Goal: Information Seeking & Learning: Compare options

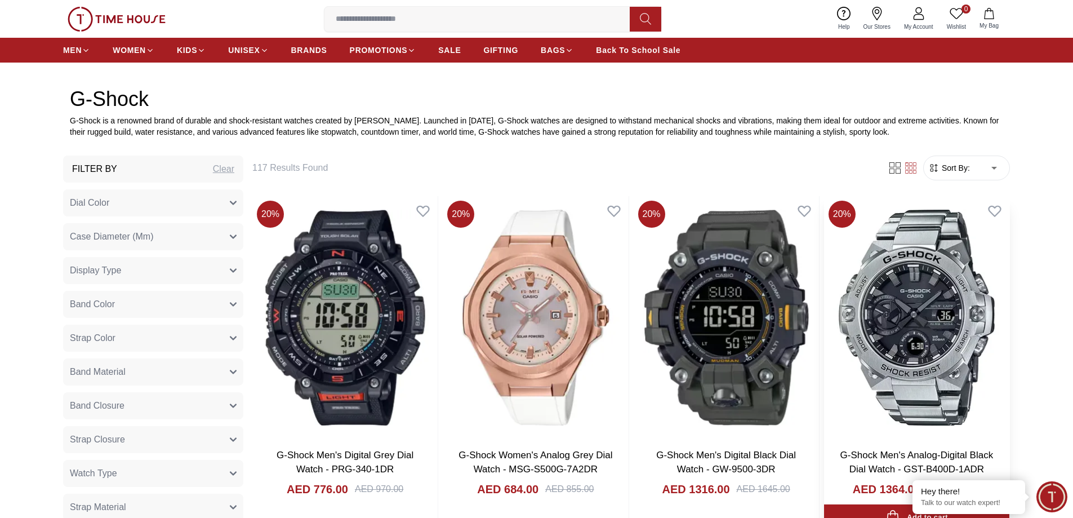
scroll to position [451, 0]
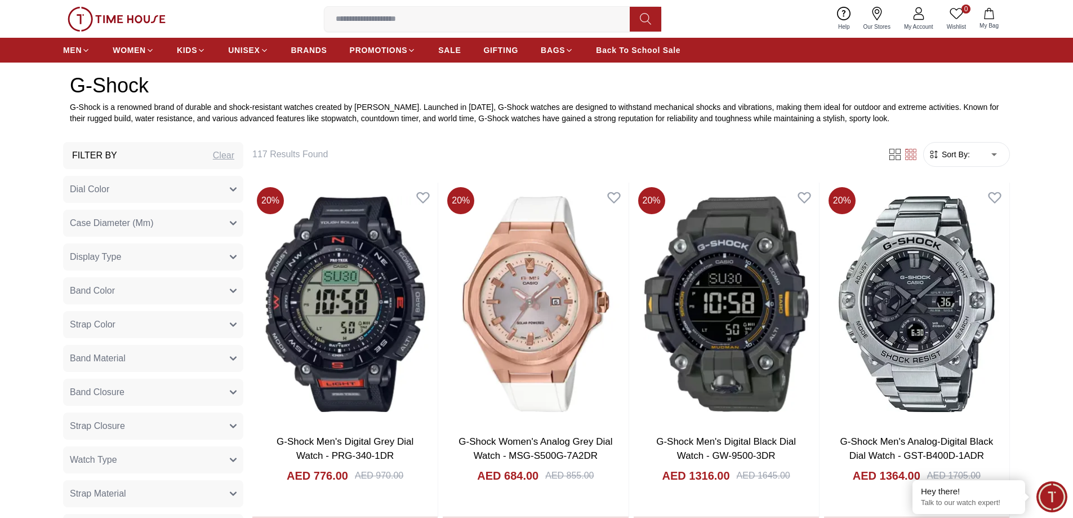
click at [957, 154] on span "Sort By:" at bounding box center [955, 154] width 30 height 11
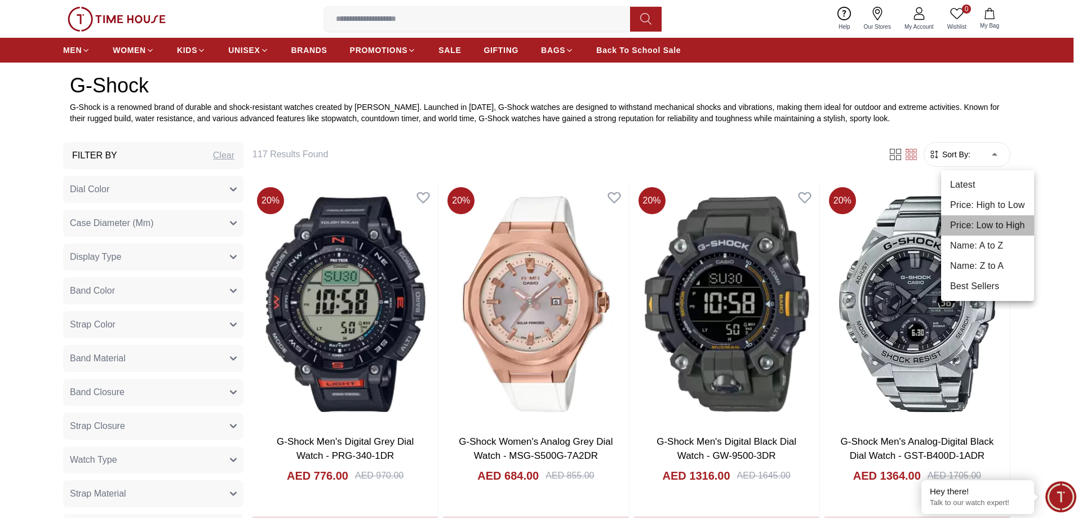
click at [996, 225] on li "Price: Low to High" at bounding box center [987, 225] width 93 height 20
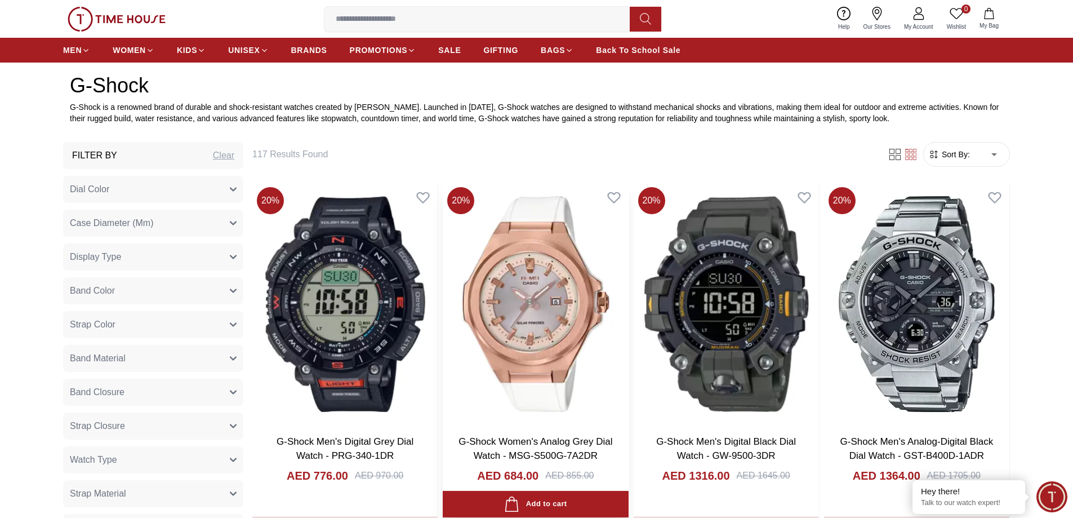
type input "*"
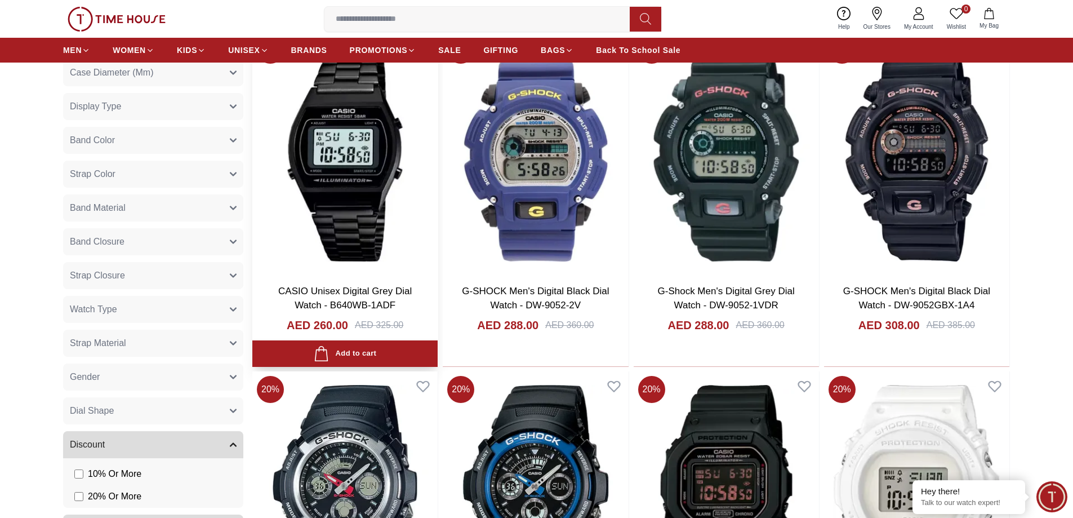
scroll to position [338, 0]
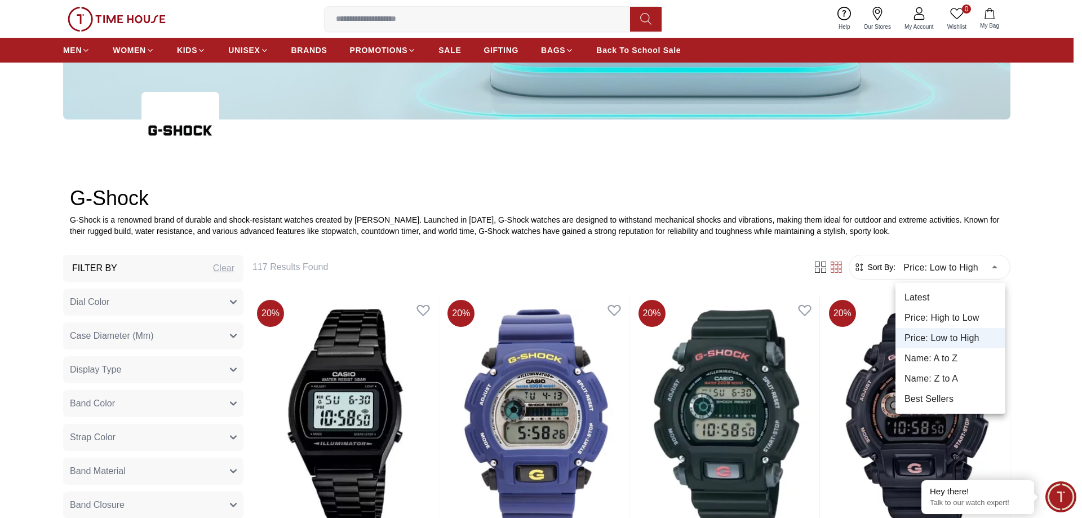
click at [940, 272] on div at bounding box center [541, 259] width 1082 height 518
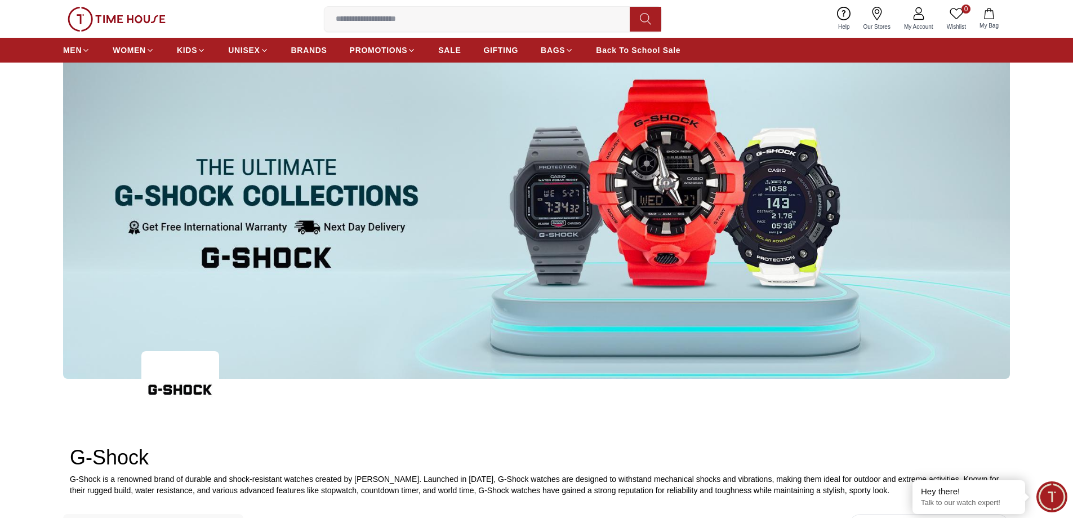
scroll to position [0, 0]
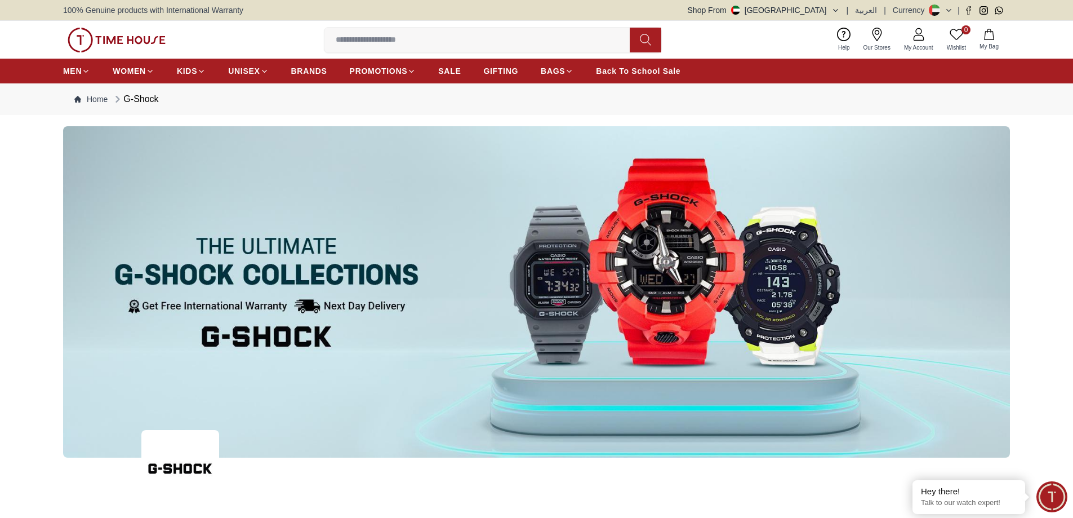
click at [426, 36] on input at bounding box center [482, 40] width 314 height 23
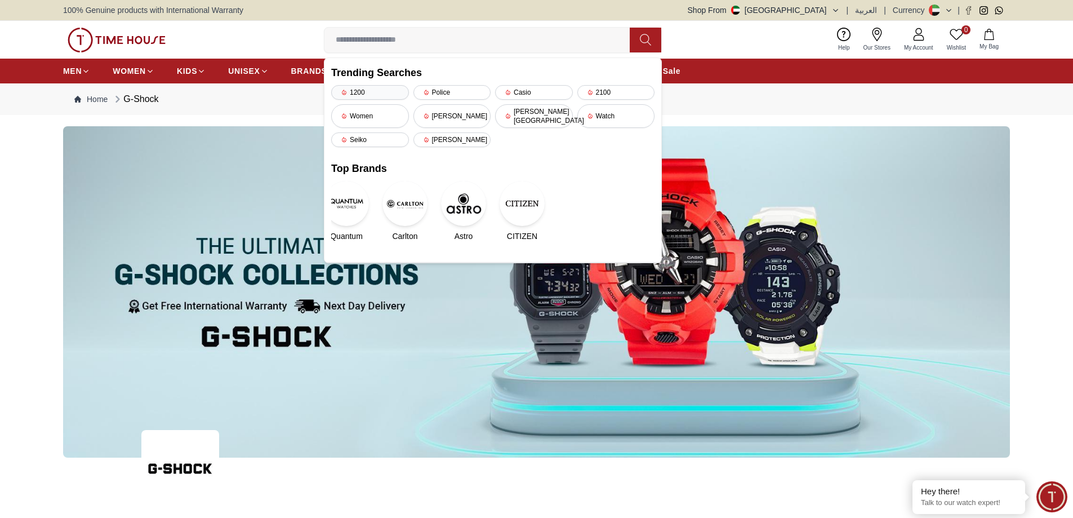
click at [380, 92] on div "1200" at bounding box center [370, 92] width 78 height 15
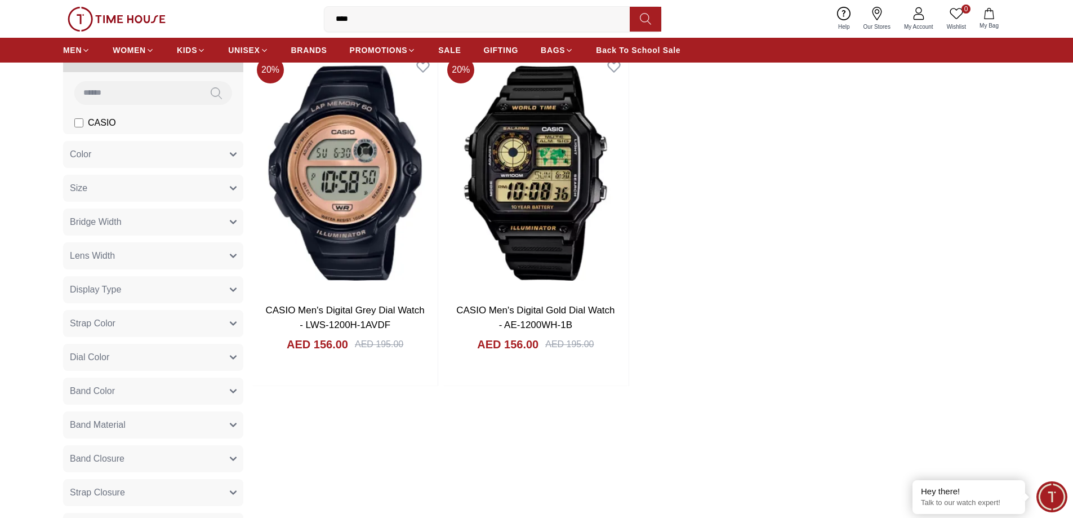
scroll to position [75, 0]
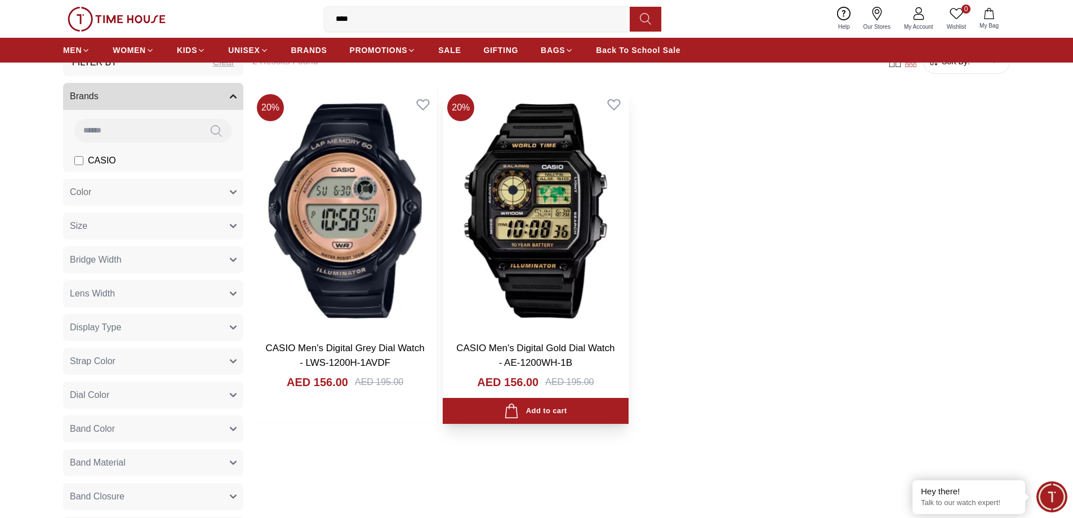
click at [547, 279] on img at bounding box center [535, 211] width 185 height 242
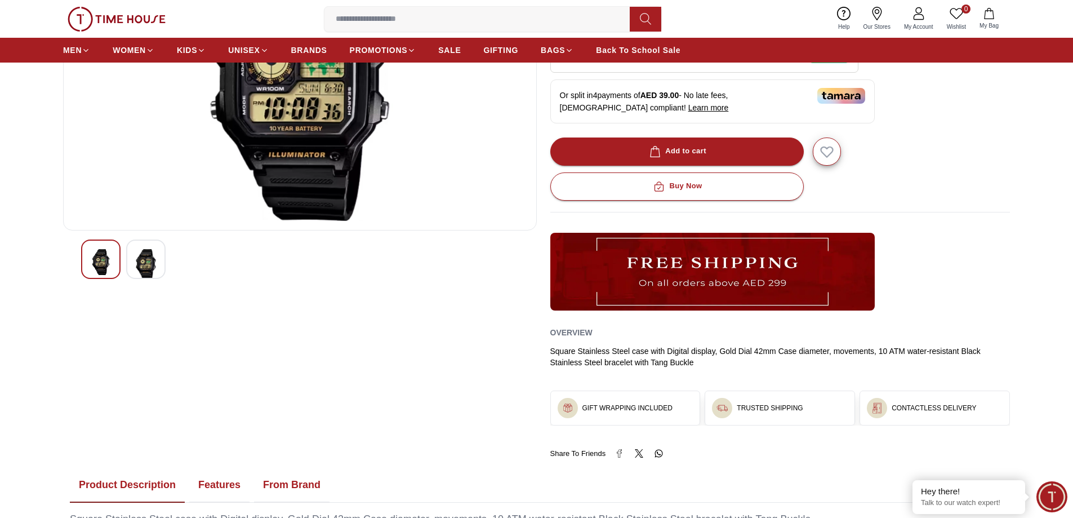
scroll to position [188, 0]
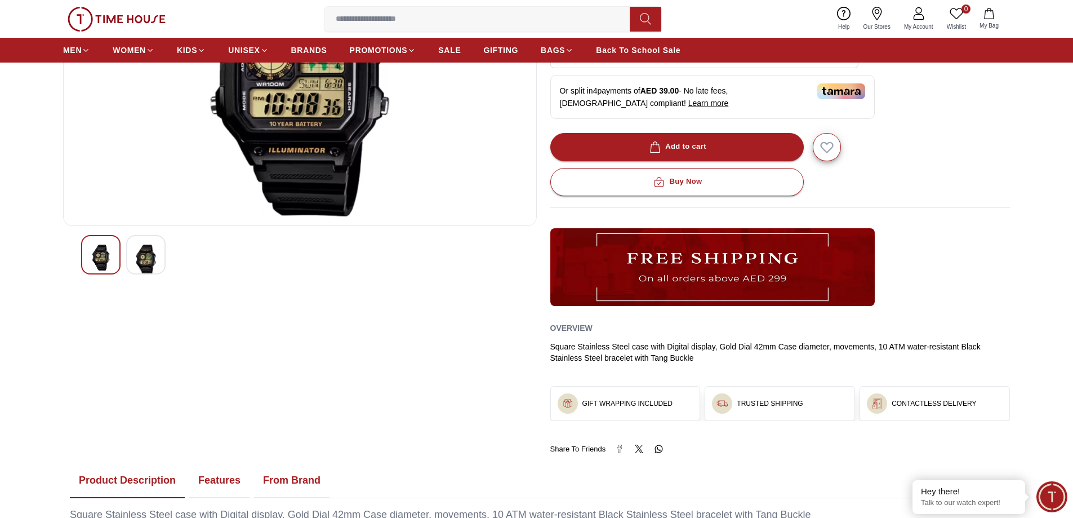
click at [141, 255] on img at bounding box center [146, 260] width 20 height 30
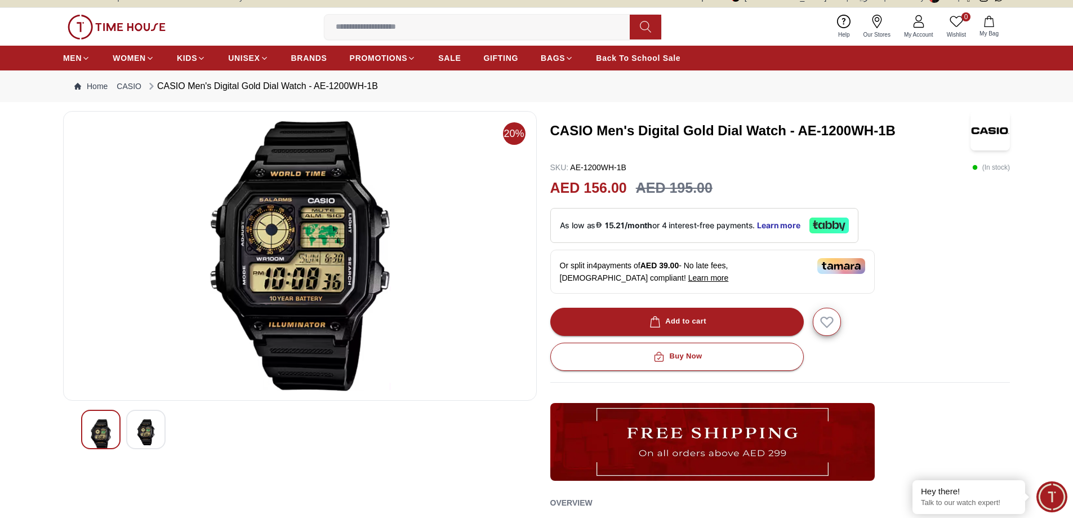
scroll to position [0, 0]
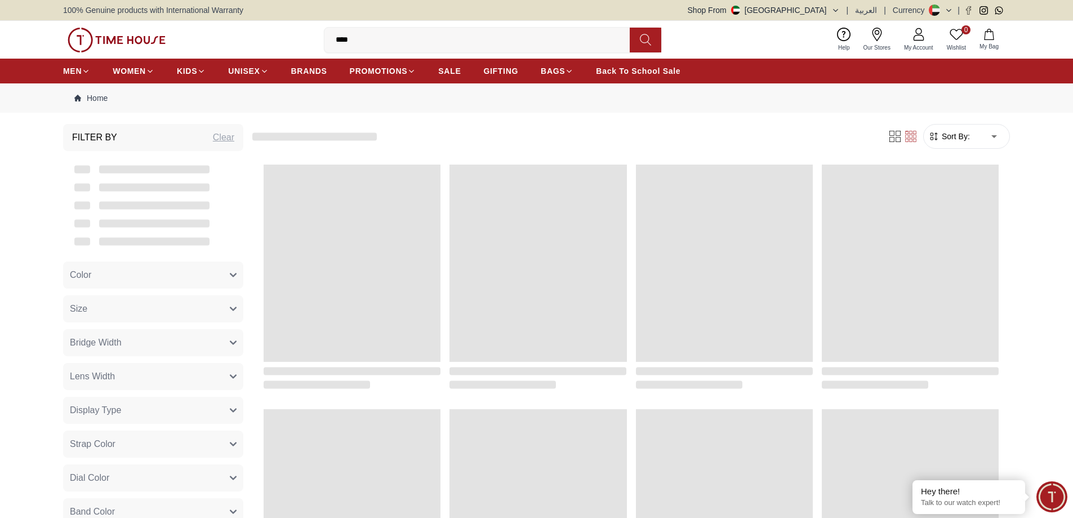
scroll to position [75, 0]
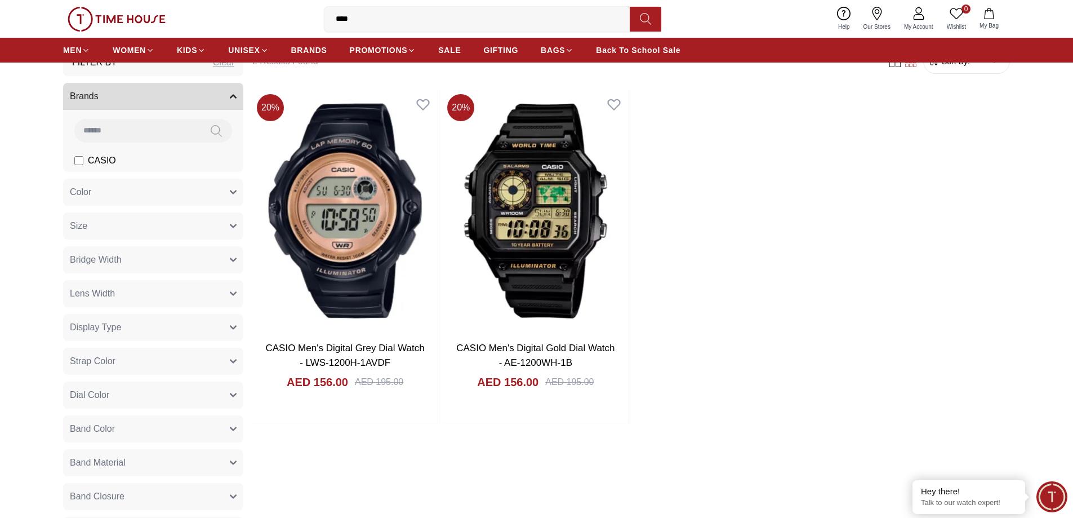
click at [372, 18] on input "****" at bounding box center [482, 19] width 314 height 23
click at [788, 255] on div "20 % CASIO Men's Digital Grey Dial Watch - LWS-1200H-1AVDF AED 156.00 AED 195.0…" at bounding box center [631, 257] width 758 height 334
click at [233, 97] on icon "button" at bounding box center [233, 96] width 7 height 7
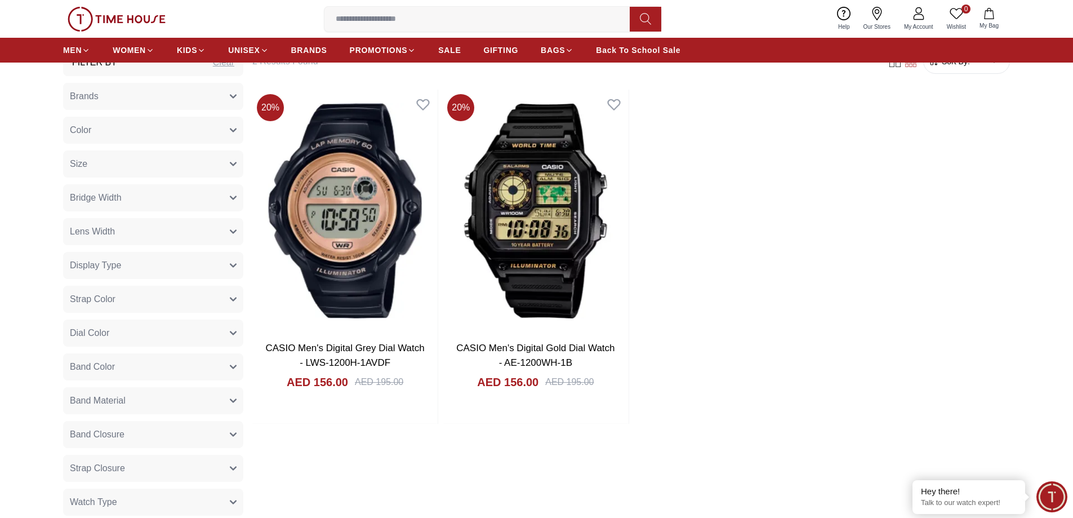
click at [233, 97] on icon "button" at bounding box center [233, 96] width 6 height 3
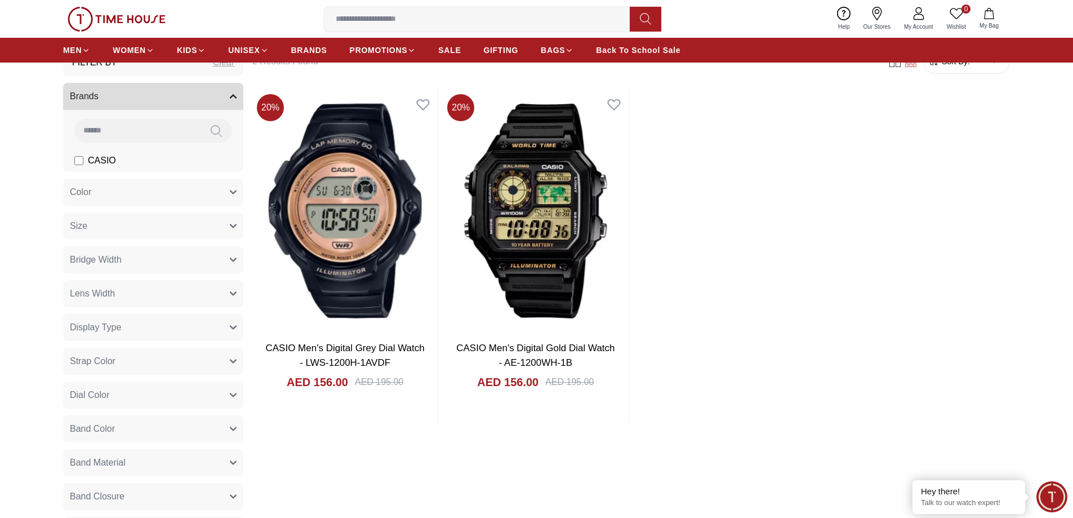
click at [233, 97] on icon "button" at bounding box center [233, 96] width 7 height 7
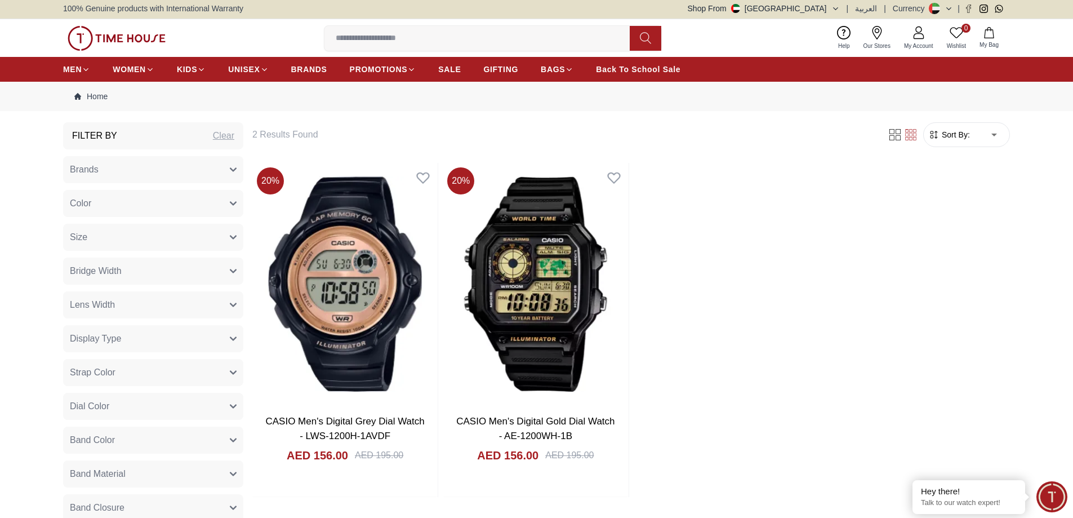
scroll to position [0, 0]
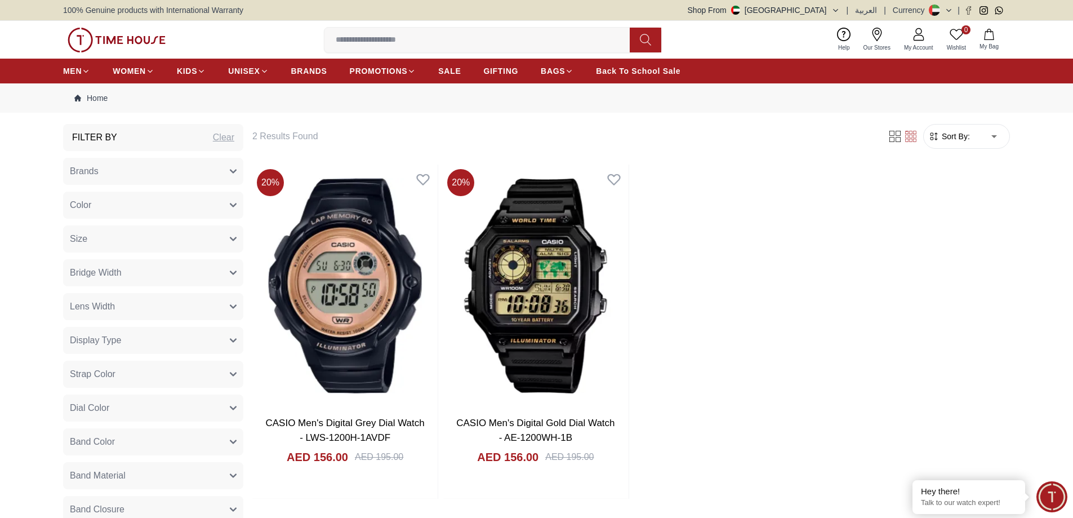
click at [225, 136] on div "Clear" at bounding box center [223, 138] width 21 height 14
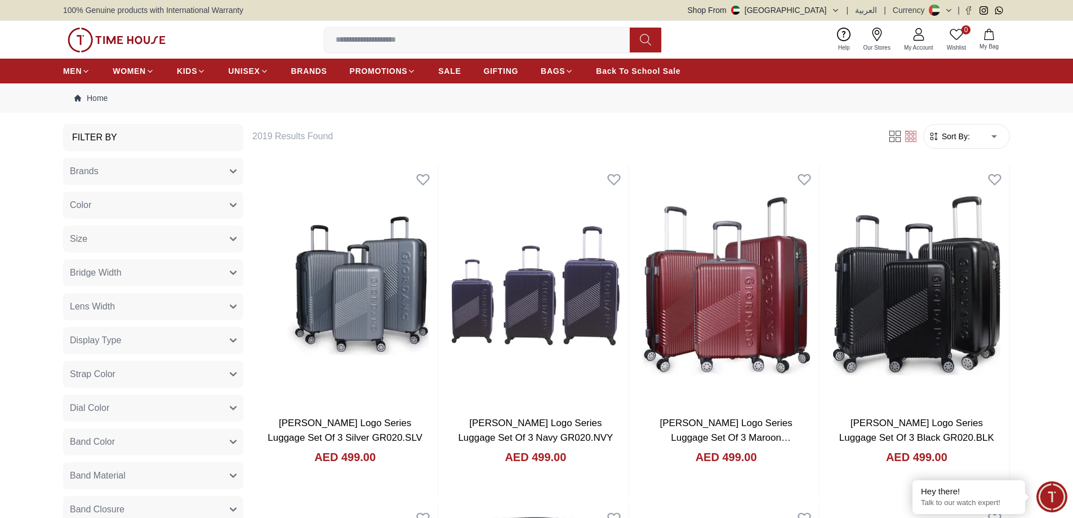
click at [224, 164] on button "Brands" at bounding box center [153, 171] width 180 height 27
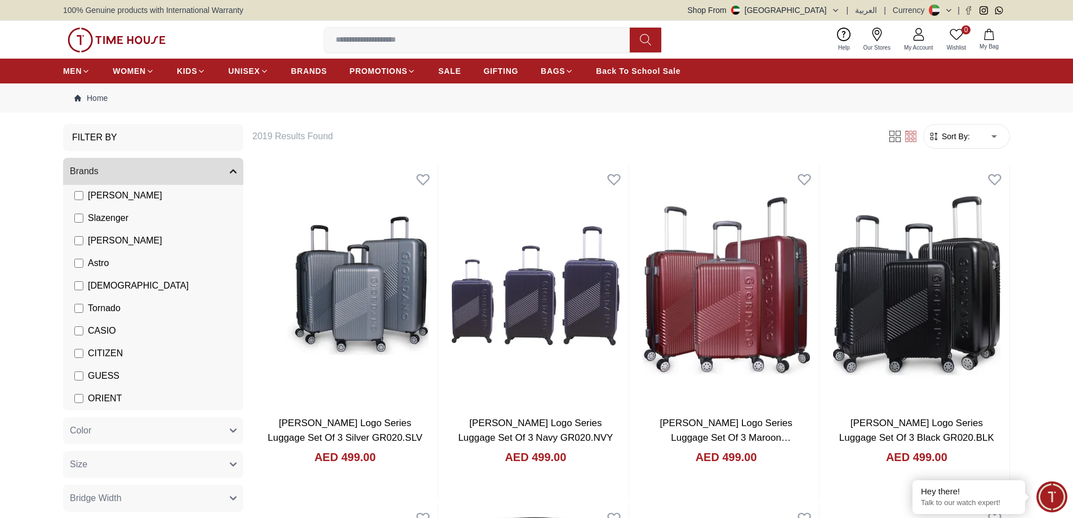
scroll to position [55, 0]
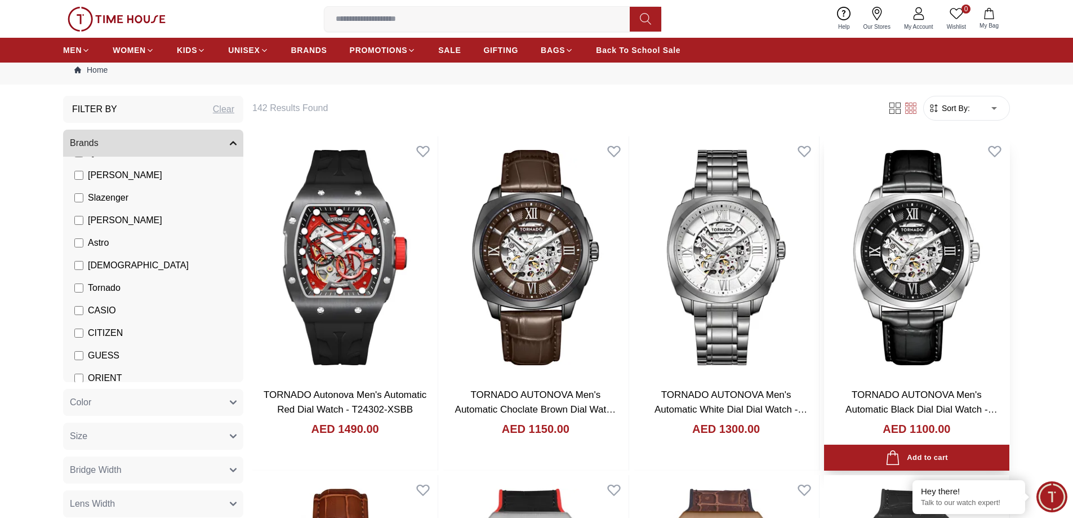
scroll to position [10, 0]
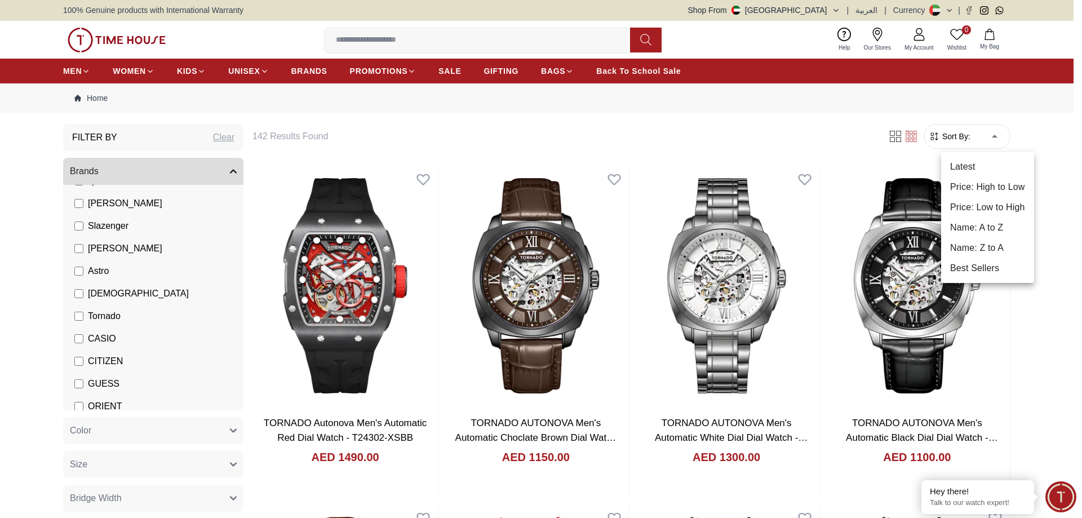
click at [994, 189] on li "Price: High to Low" at bounding box center [987, 187] width 93 height 20
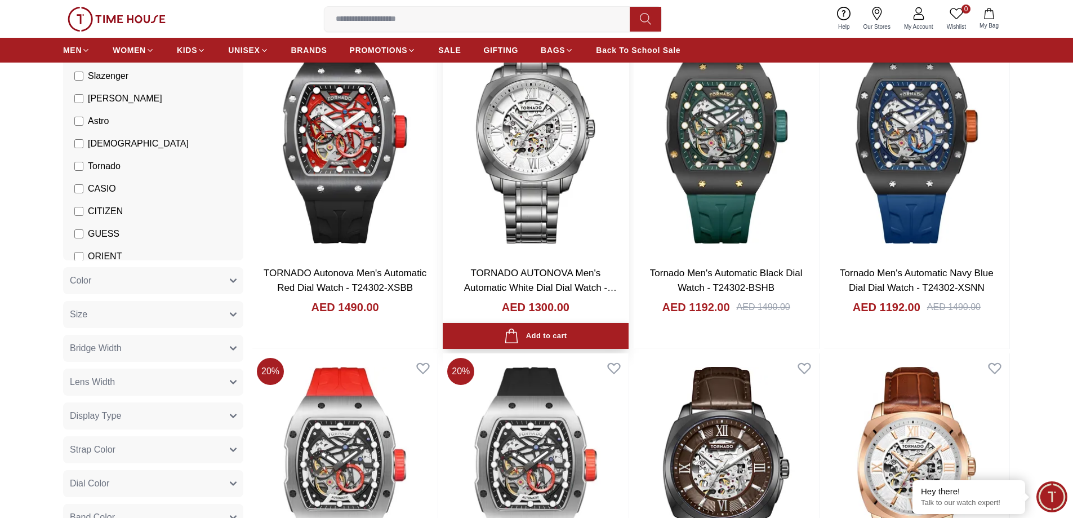
scroll to position [188, 0]
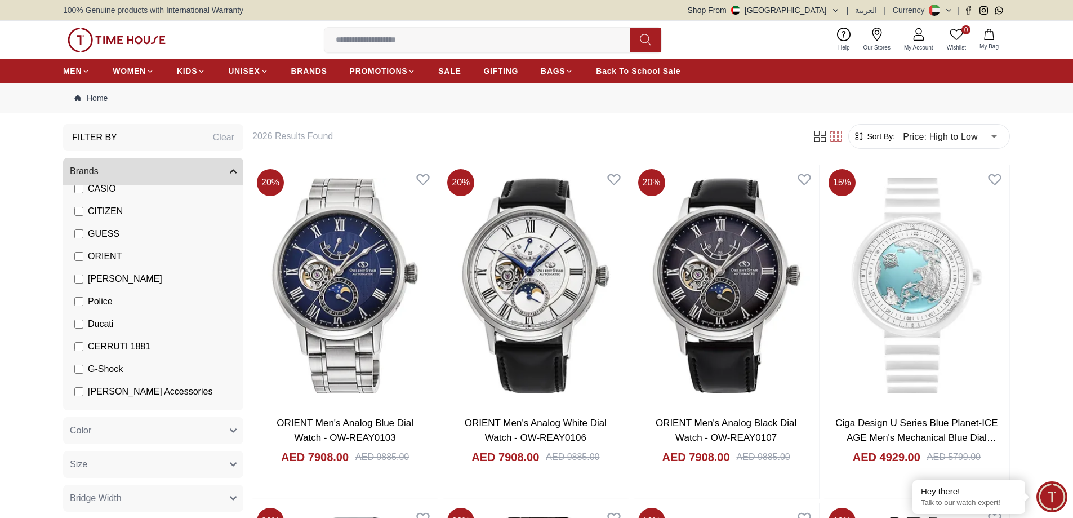
scroll to position [242, 0]
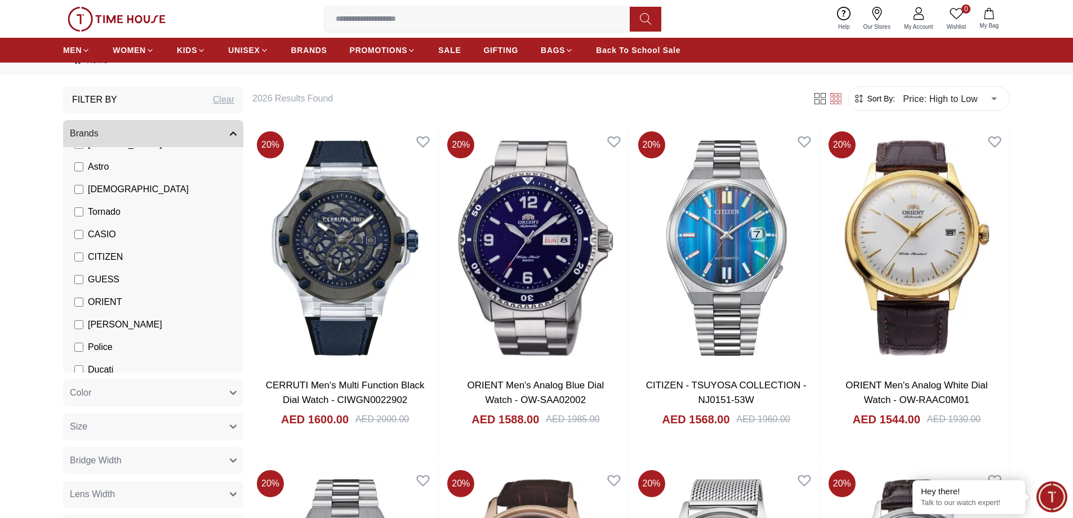
scroll to position [150, 0]
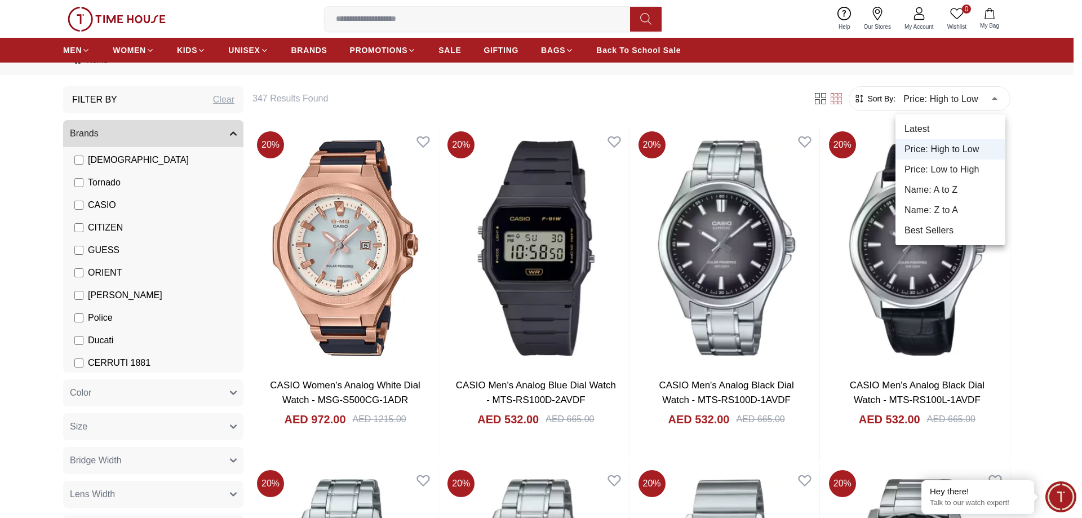
click at [937, 165] on li "Price: Low to High" at bounding box center [950, 169] width 110 height 20
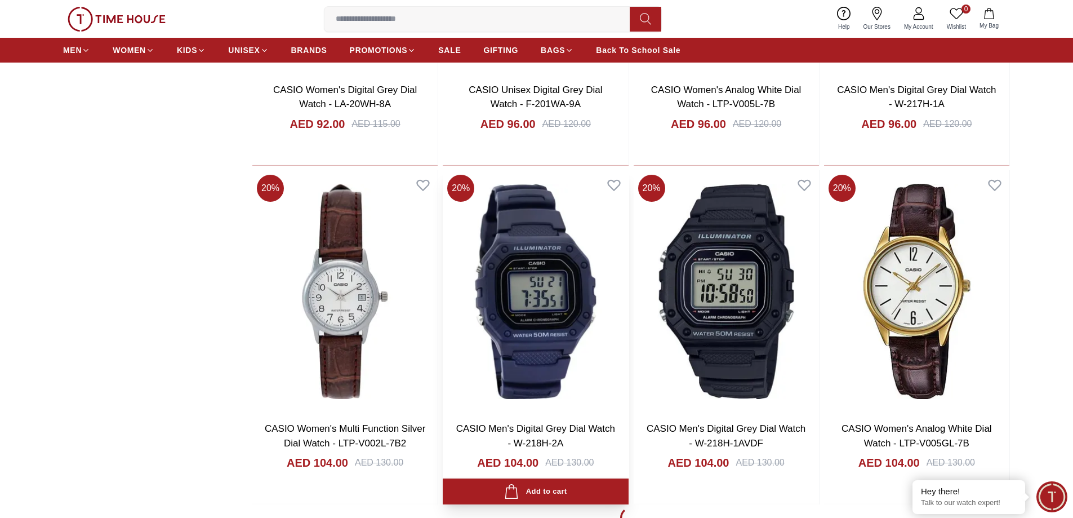
scroll to position [1390, 0]
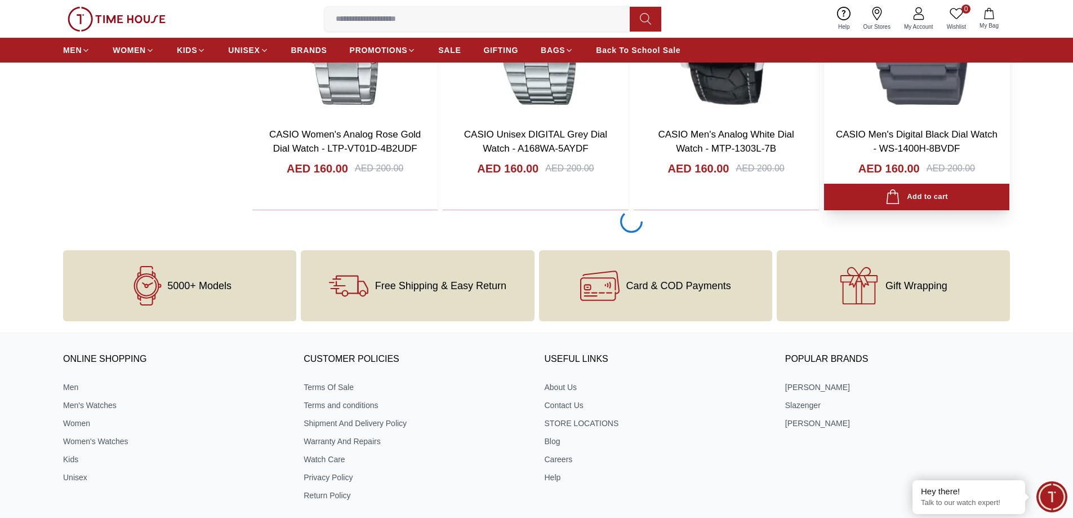
scroll to position [4808, 0]
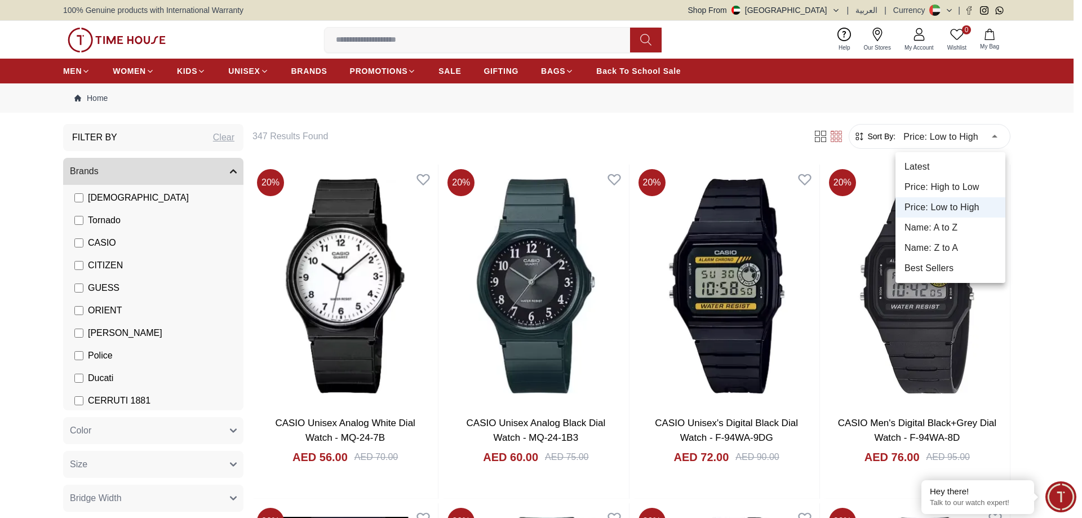
click at [949, 181] on li "Price: High to Low" at bounding box center [950, 187] width 110 height 20
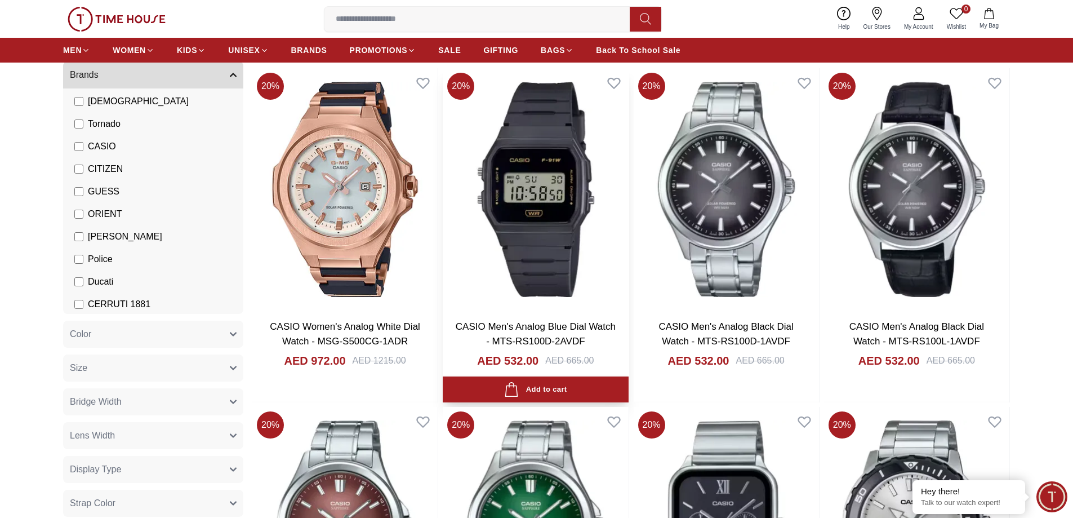
scroll to position [150, 0]
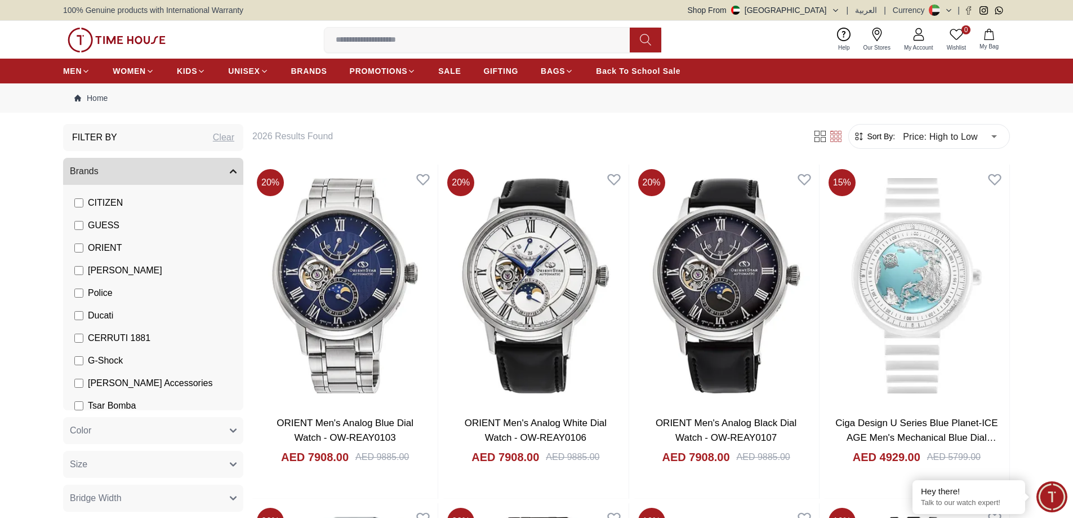
scroll to position [225, 0]
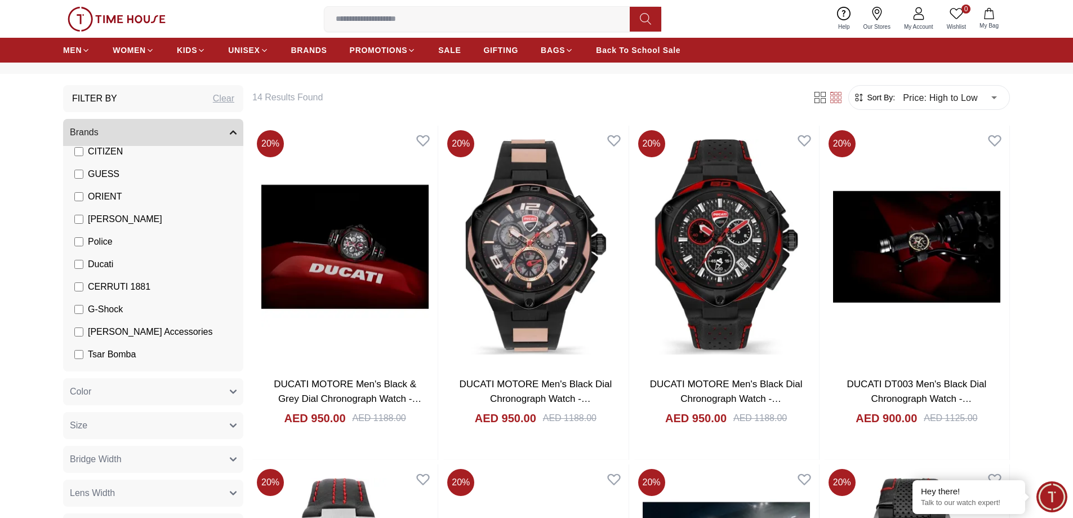
scroll to position [38, 0]
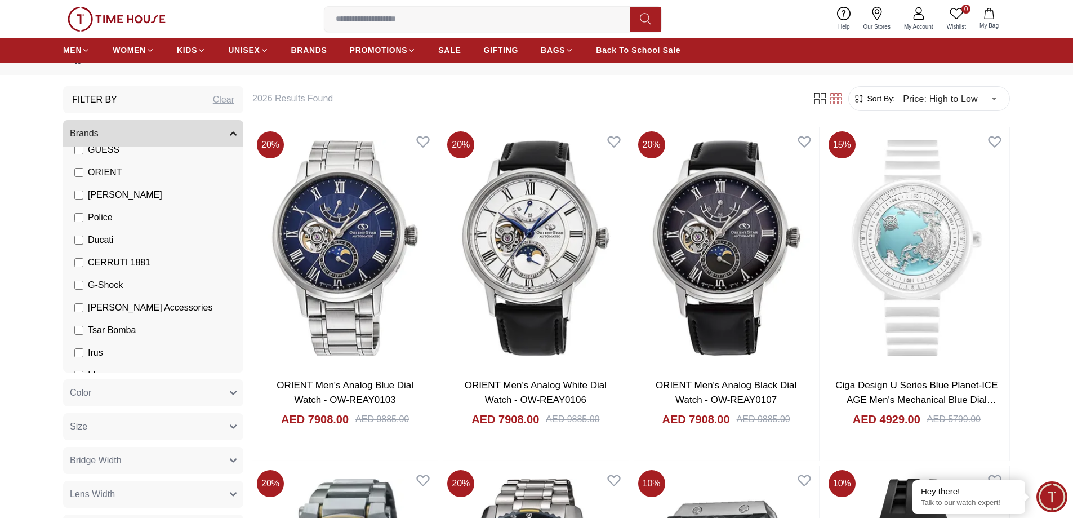
scroll to position [263, 0]
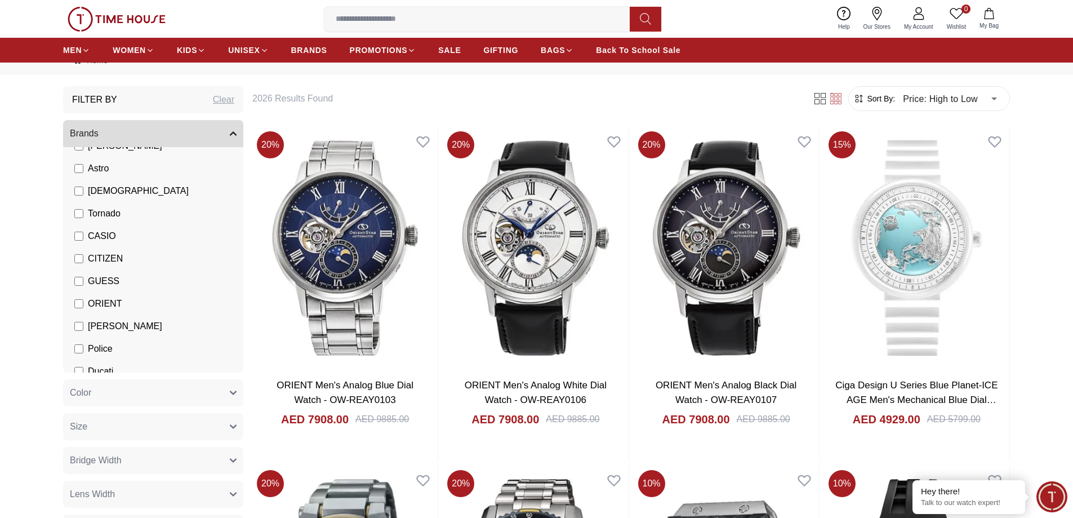
scroll to position [150, 0]
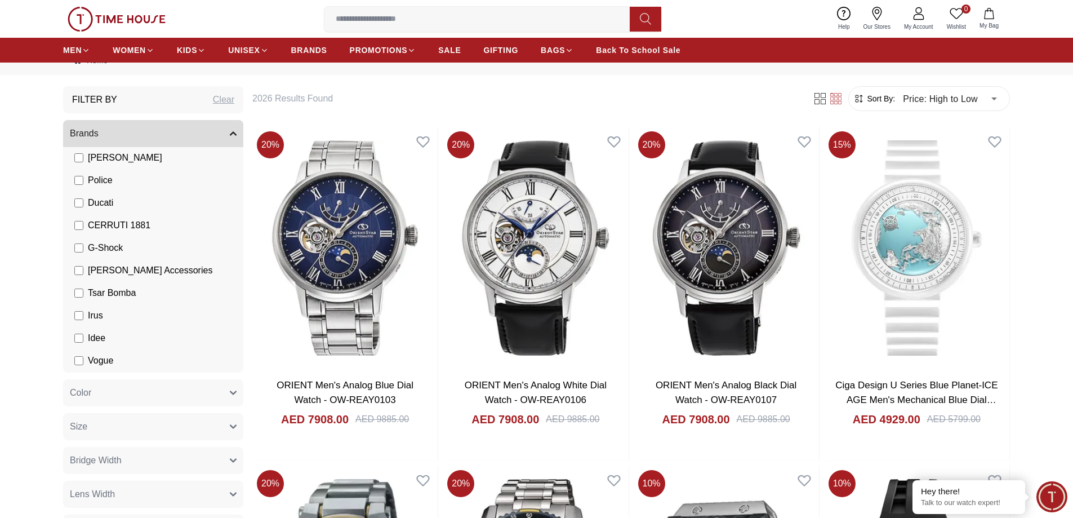
scroll to position [300, 0]
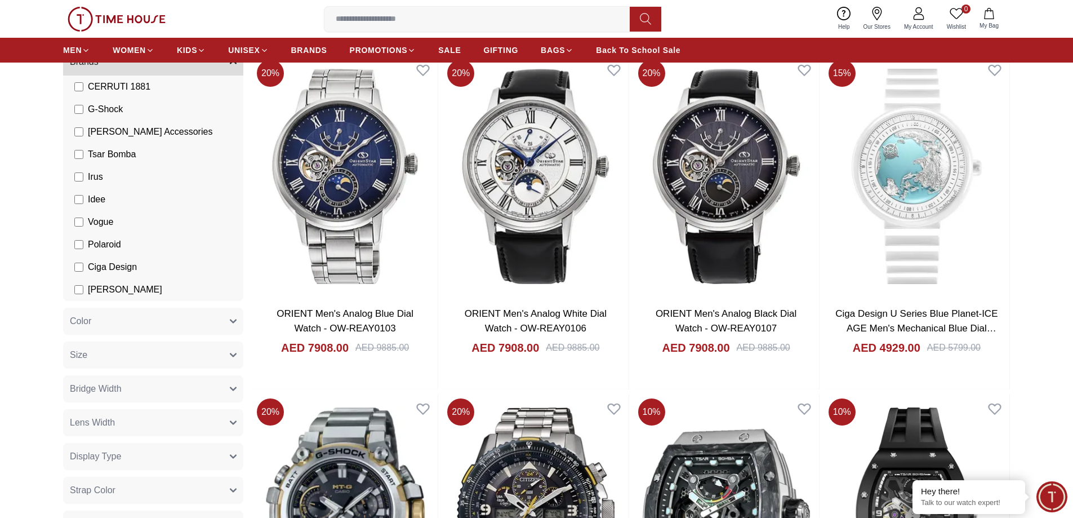
scroll to position [113, 0]
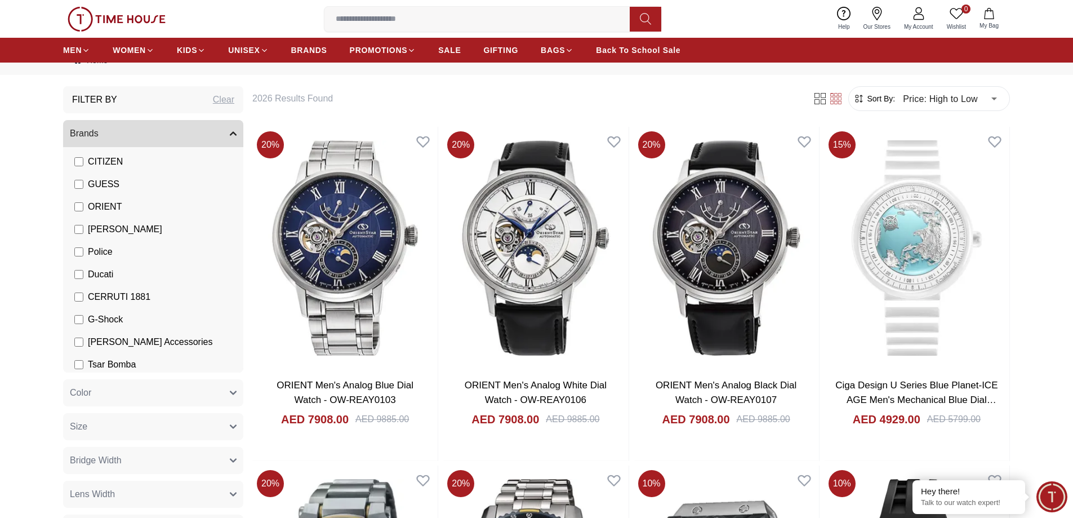
scroll to position [205, 0]
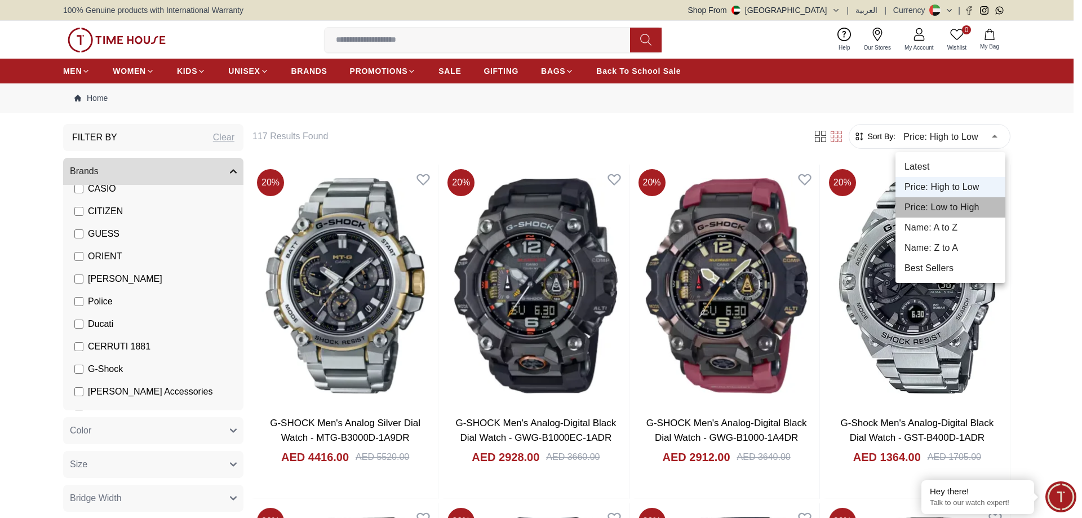
click at [953, 203] on li "Price: Low to High" at bounding box center [950, 207] width 110 height 20
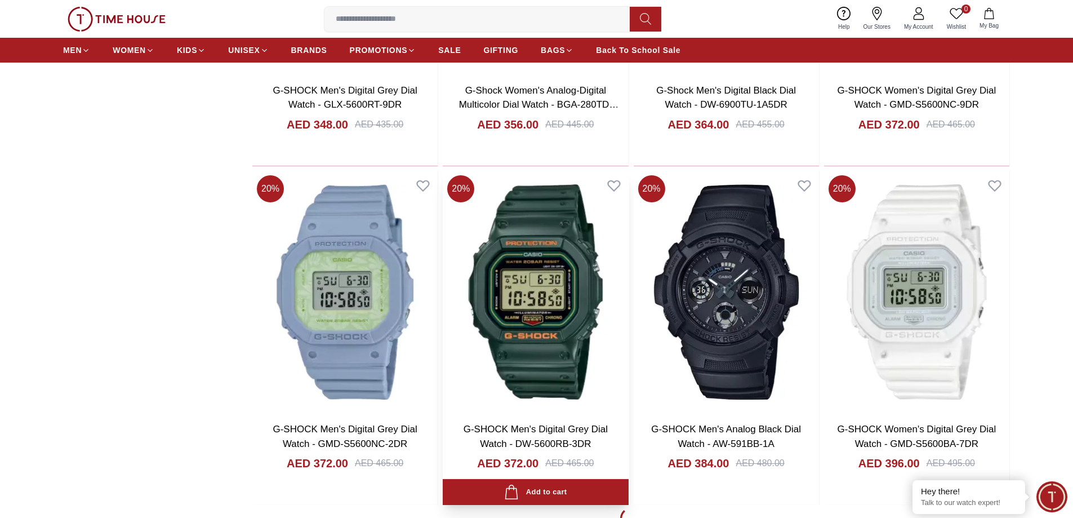
scroll to position [1465, 0]
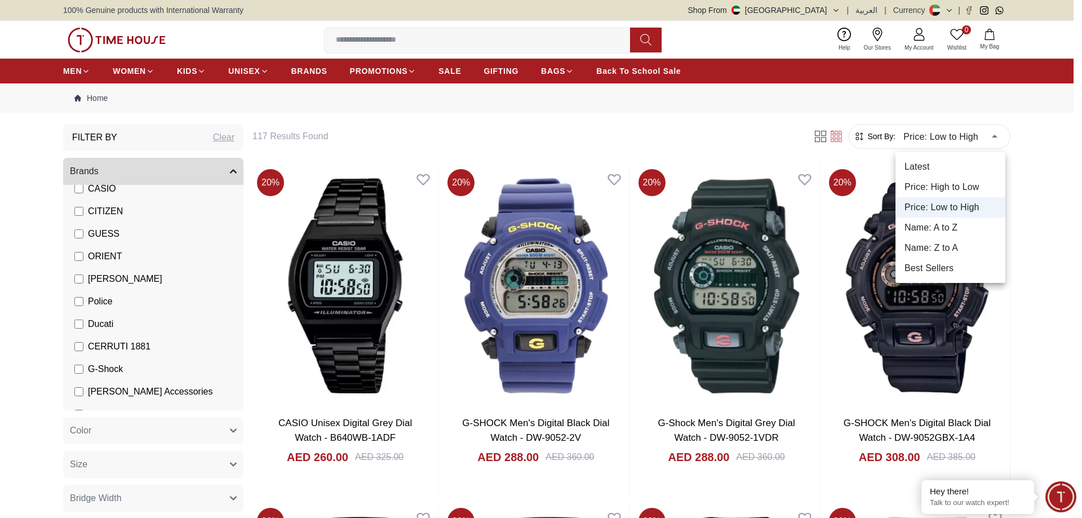
click at [941, 269] on li "Best Sellers" at bounding box center [950, 268] width 110 height 20
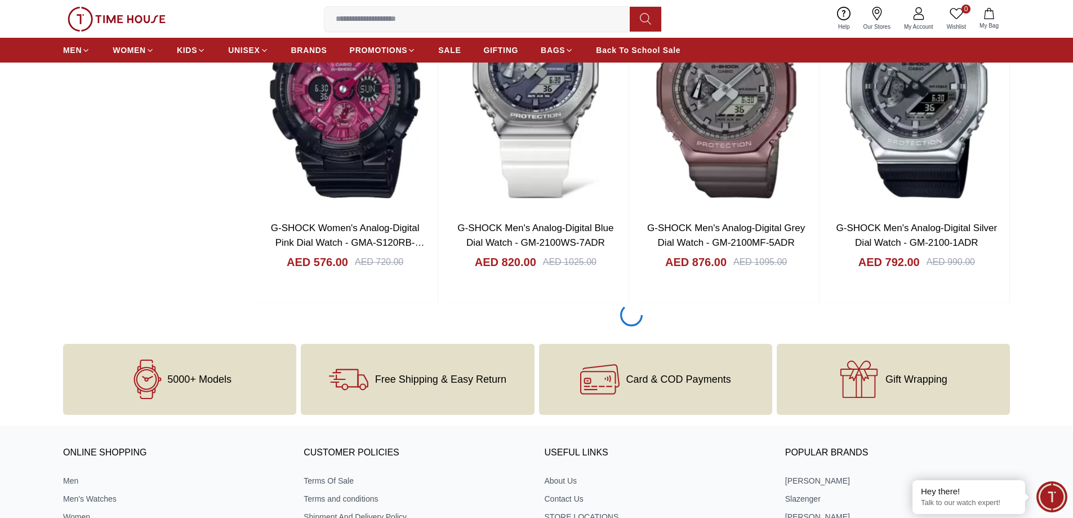
scroll to position [1615, 0]
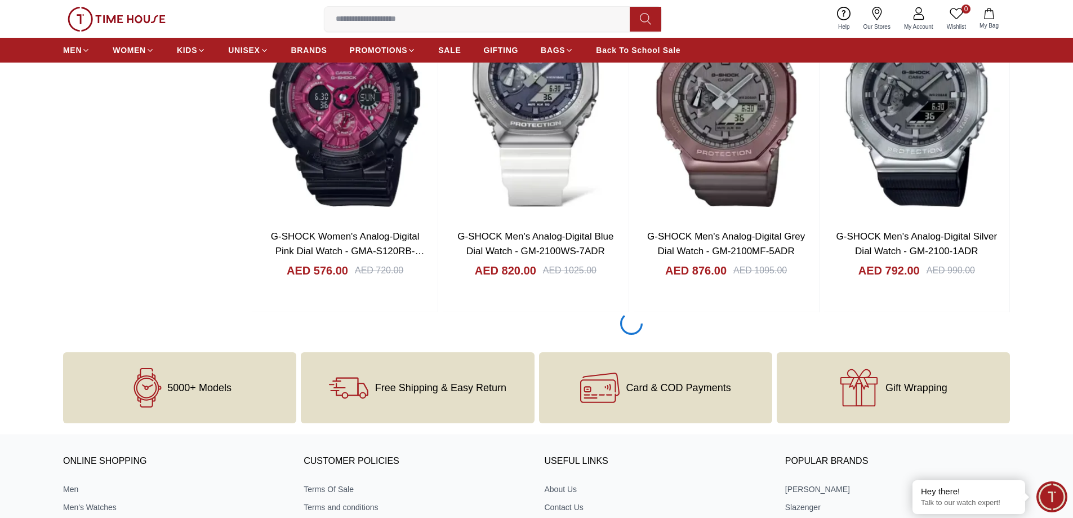
scroll to position [1540, 0]
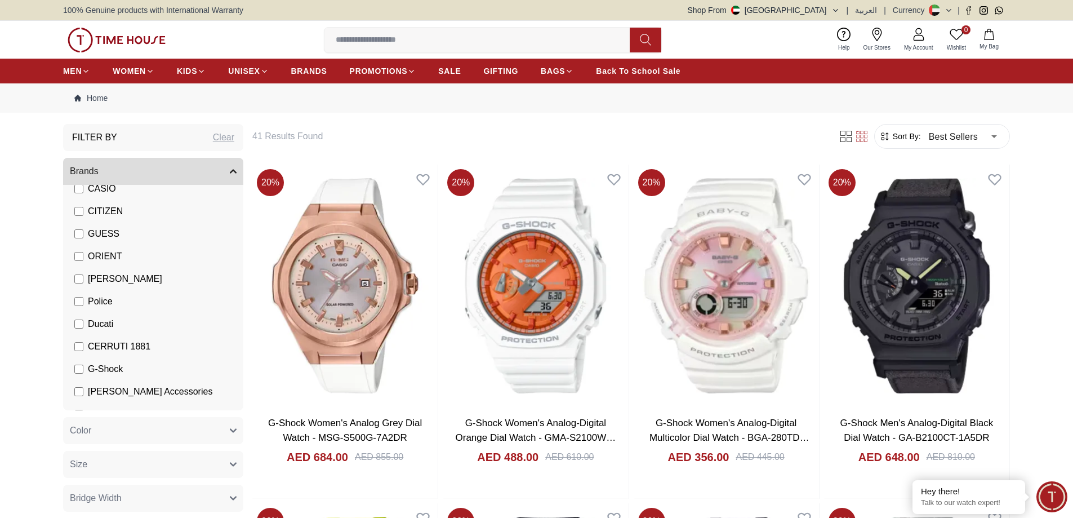
click at [860, 139] on icon at bounding box center [861, 136] width 11 height 11
click at [844, 140] on icon at bounding box center [846, 136] width 11 height 11
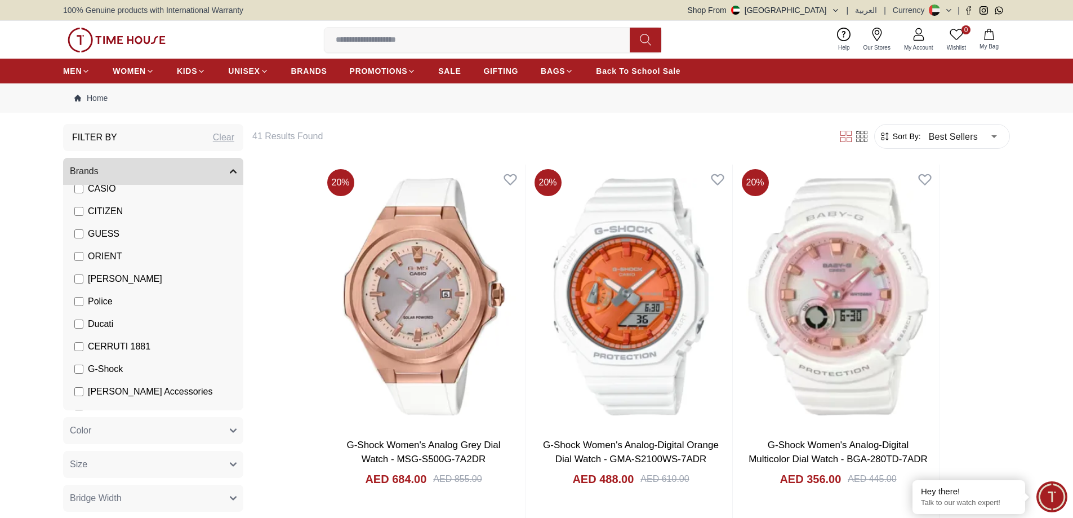
click at [865, 137] on icon at bounding box center [861, 136] width 11 height 11
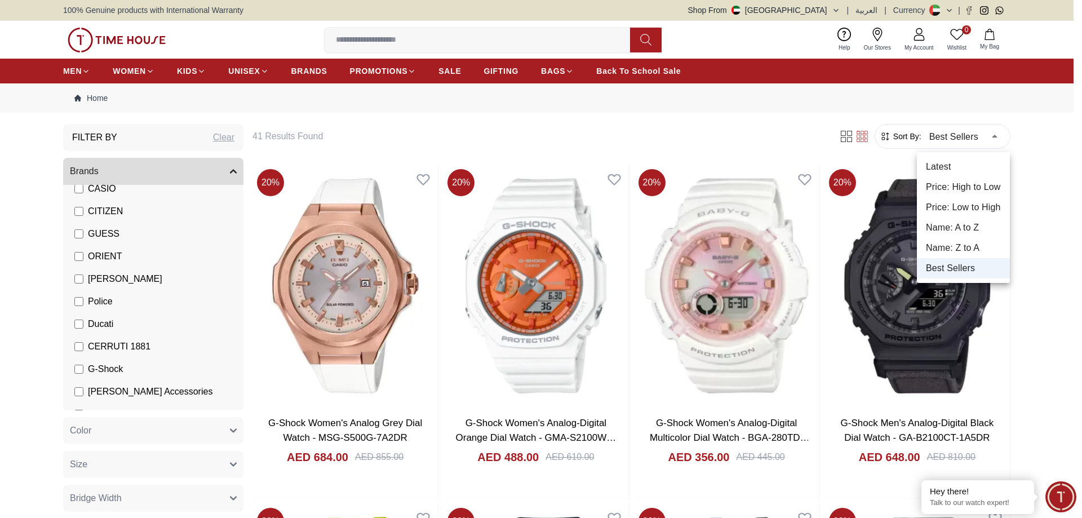
click at [970, 229] on li "Name: A to Z" at bounding box center [963, 228] width 93 height 20
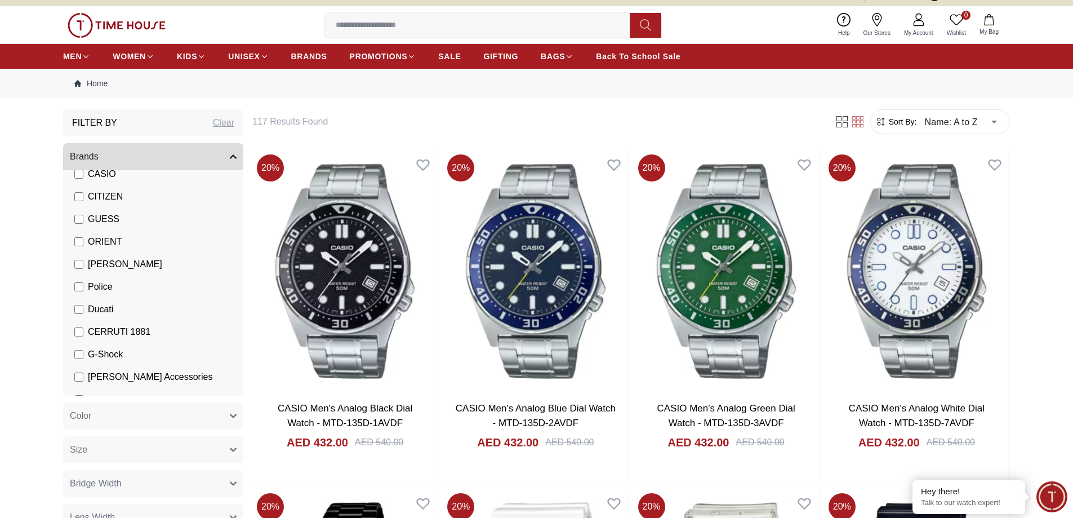
scroll to position [9, 0]
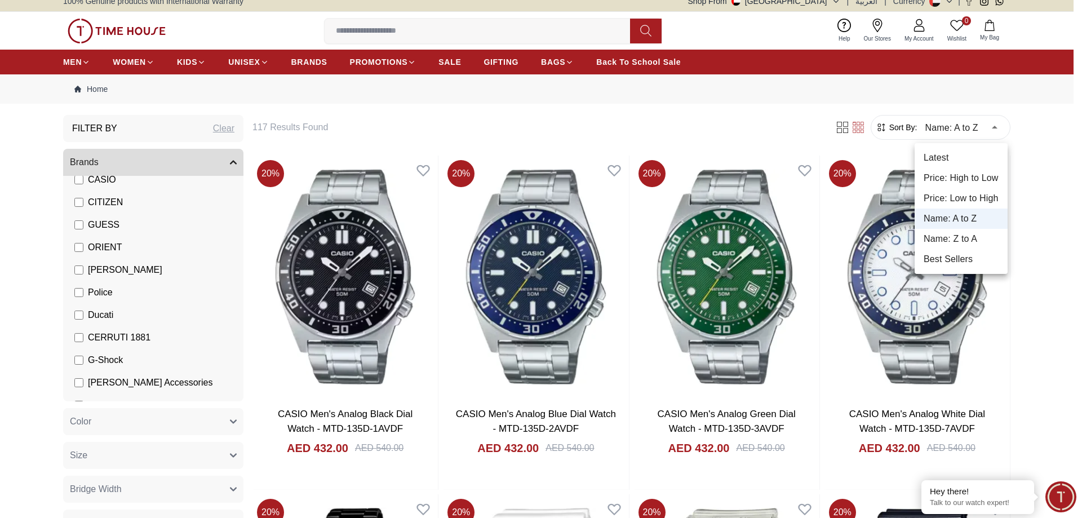
click at [943, 160] on li "Latest" at bounding box center [961, 158] width 93 height 20
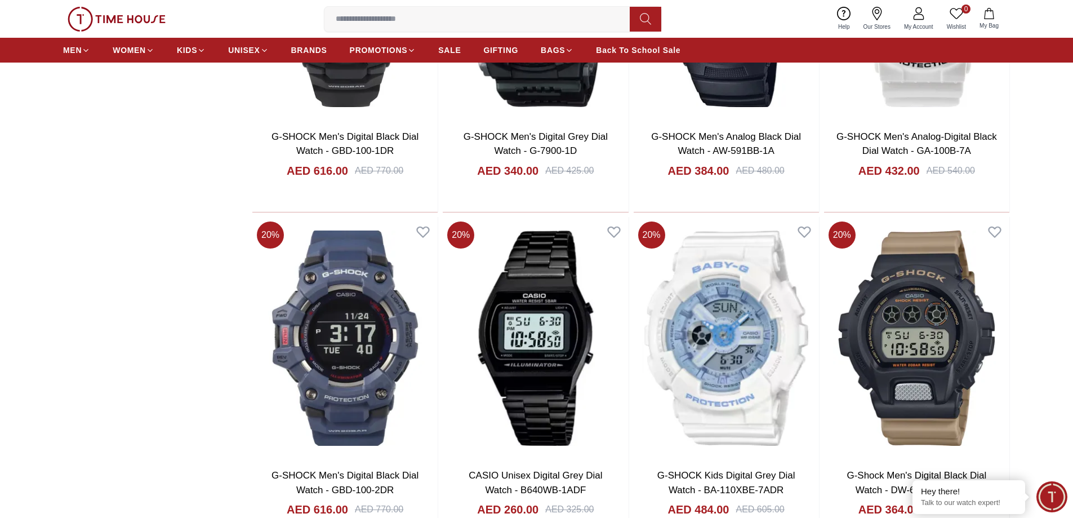
scroll to position [1399, 0]
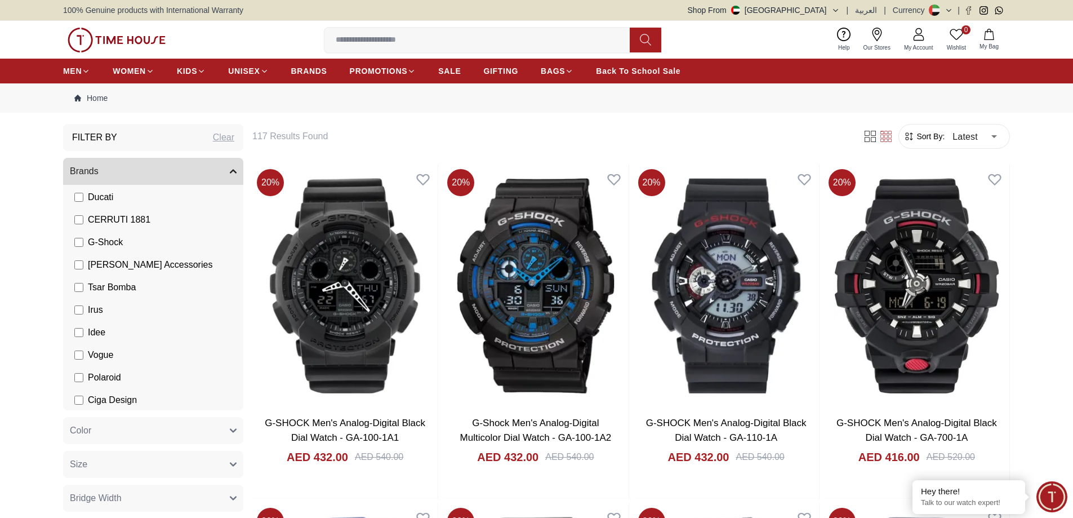
scroll to position [355, 0]
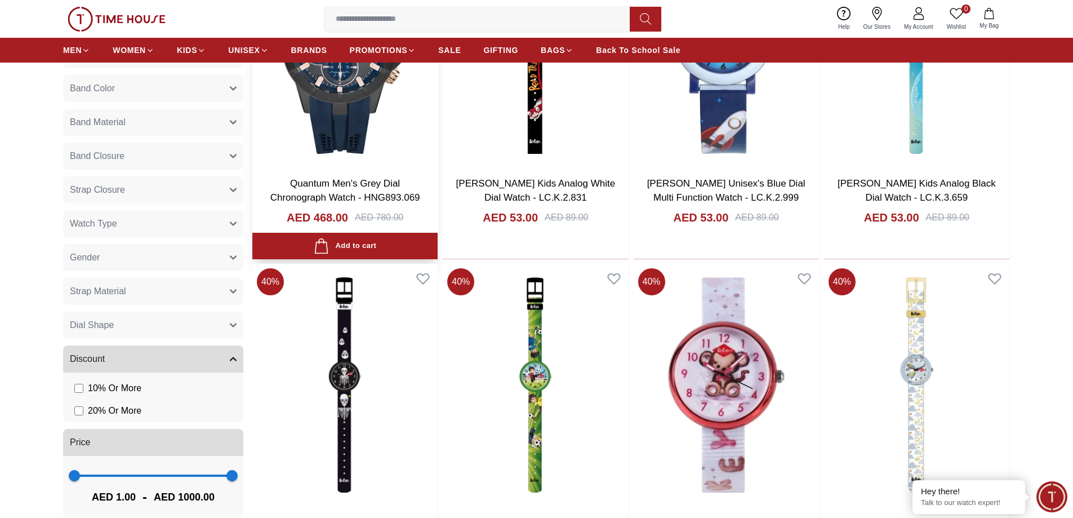
scroll to position [451, 0]
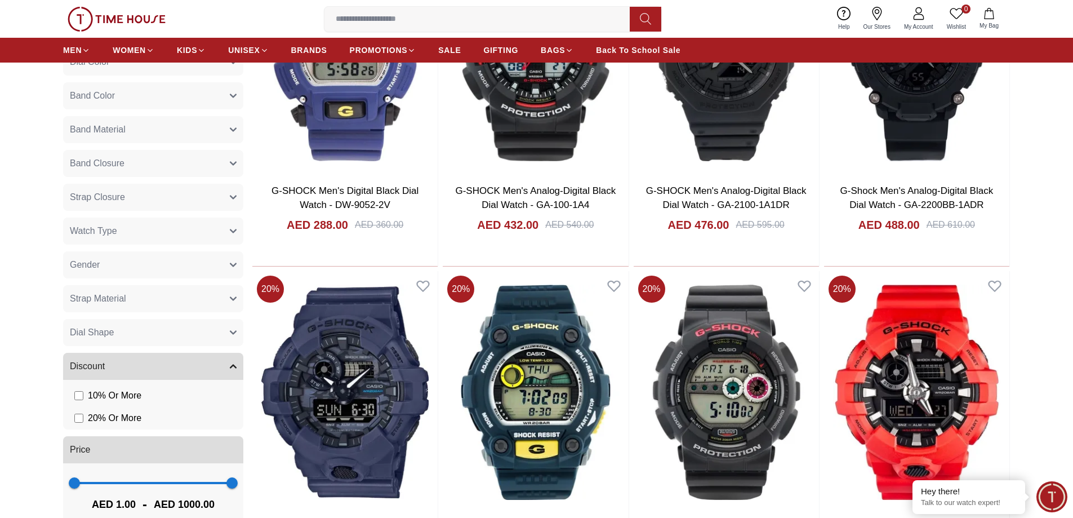
scroll to position [9, 0]
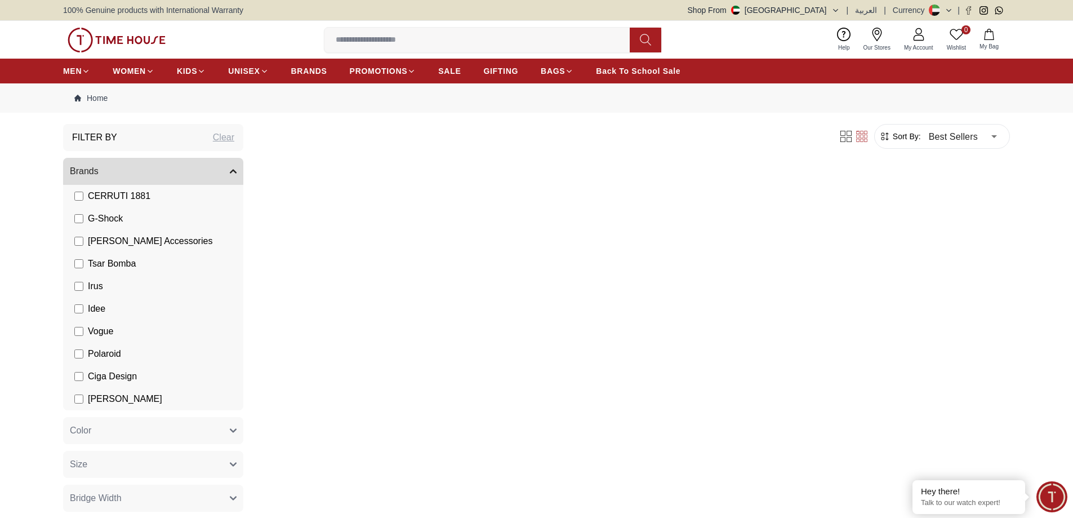
scroll to position [1016, 0]
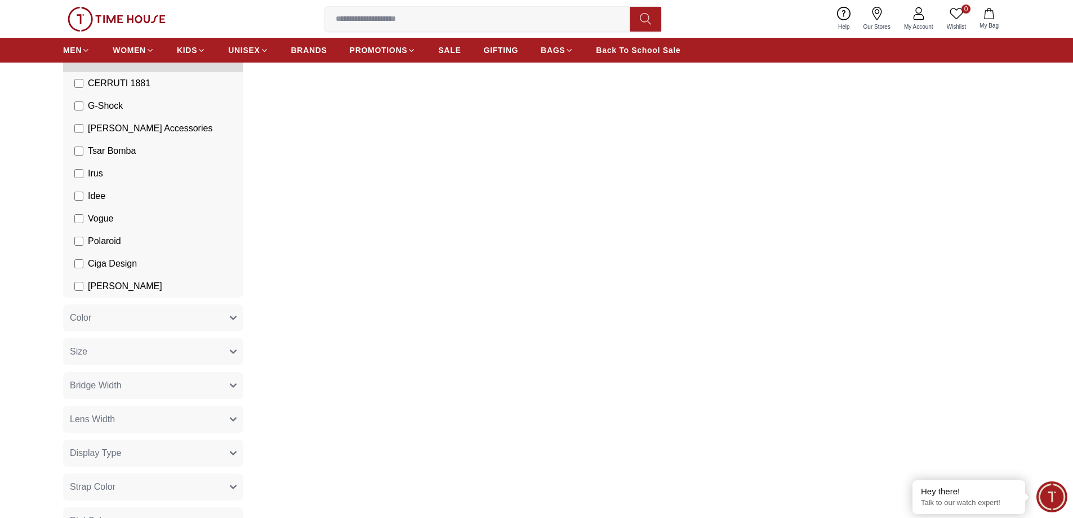
scroll to position [38, 0]
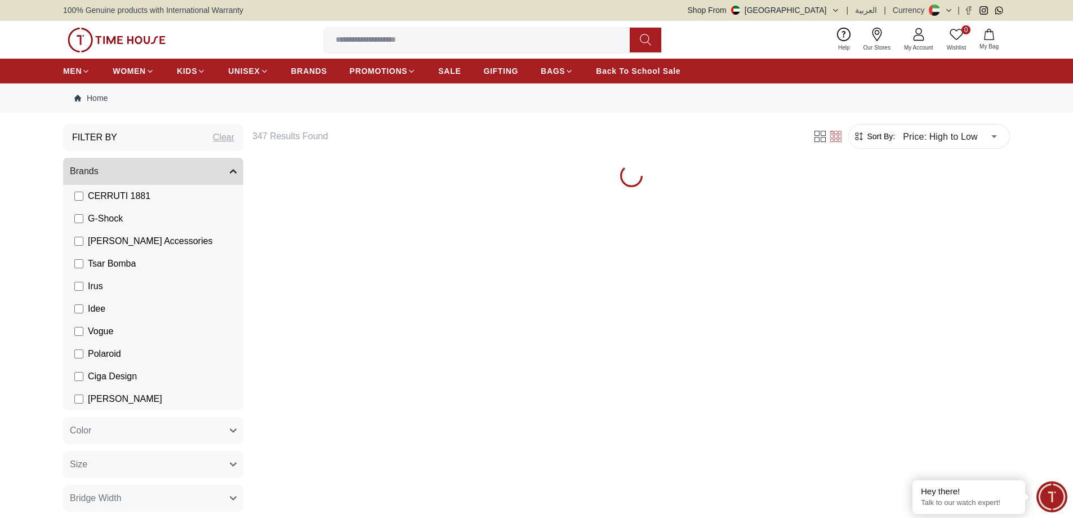
scroll to position [150, 0]
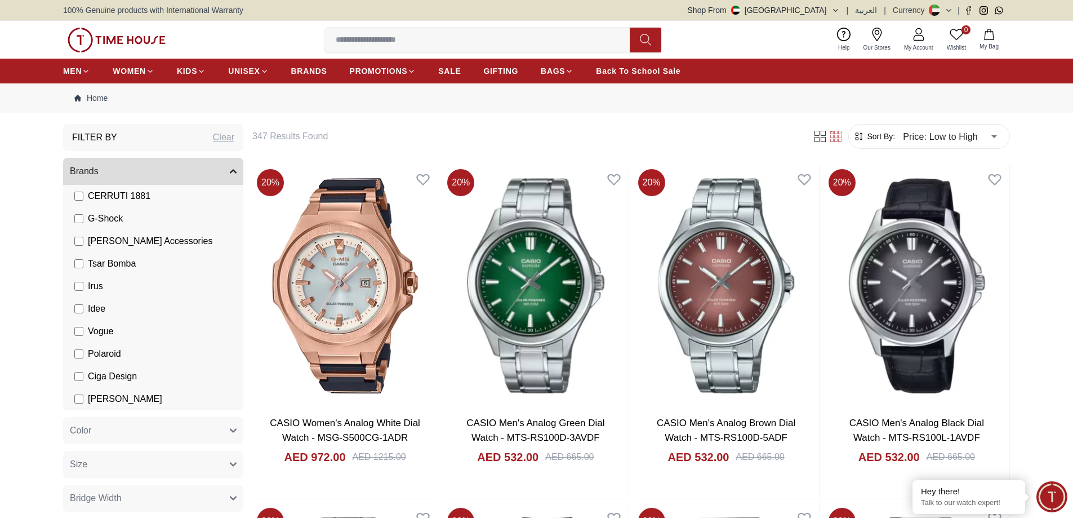
scroll to position [4808, 0]
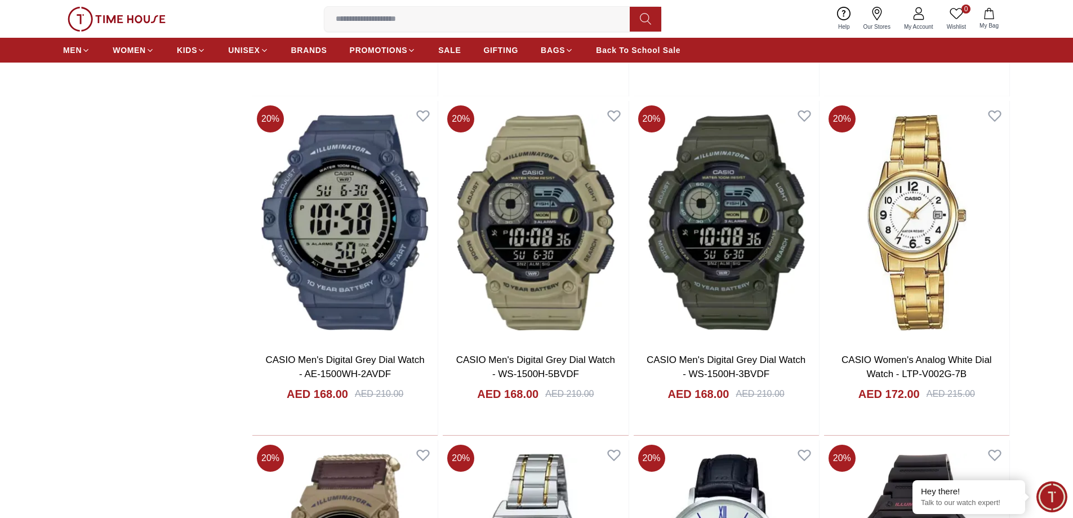
scroll to position [1409, 0]
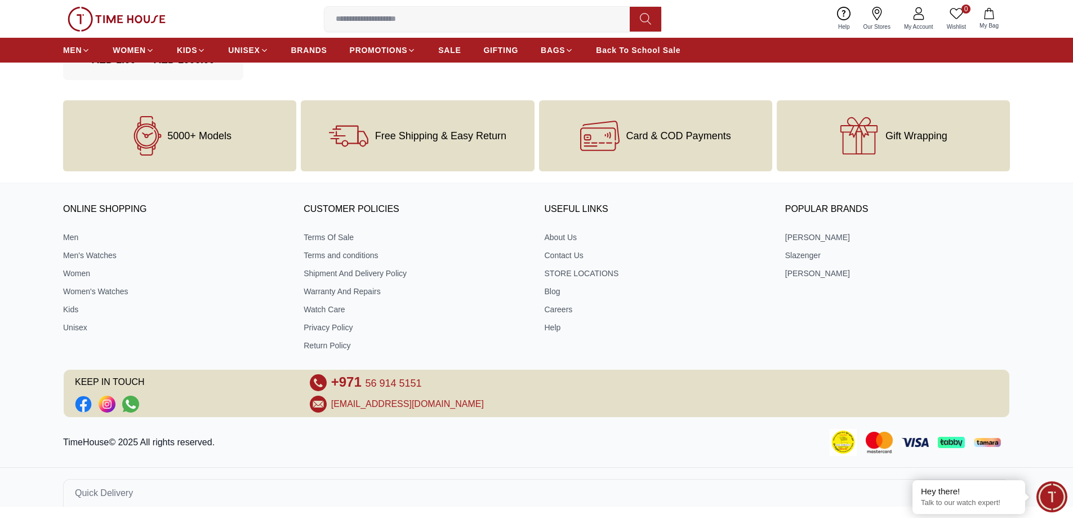
scroll to position [38, 0]
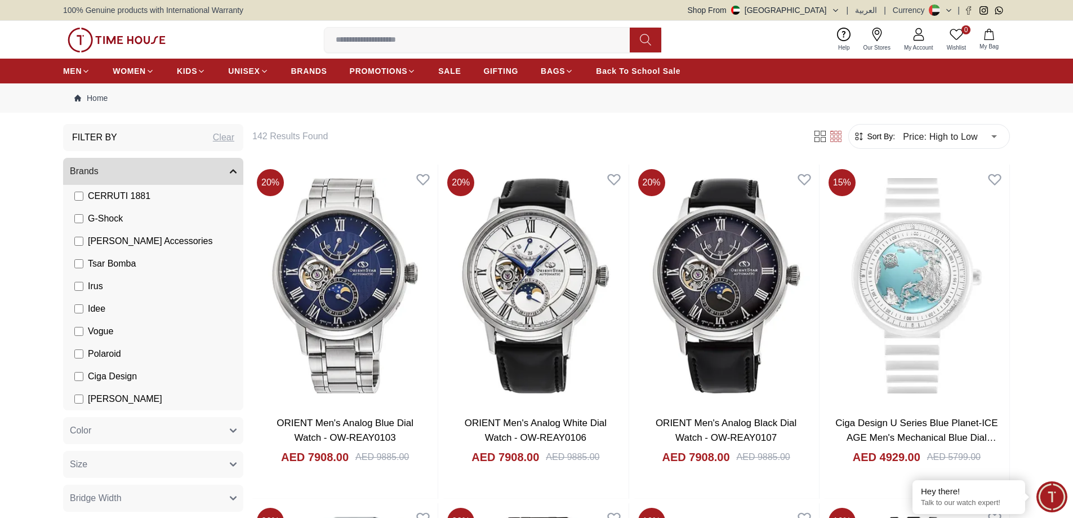
scroll to position [188, 0]
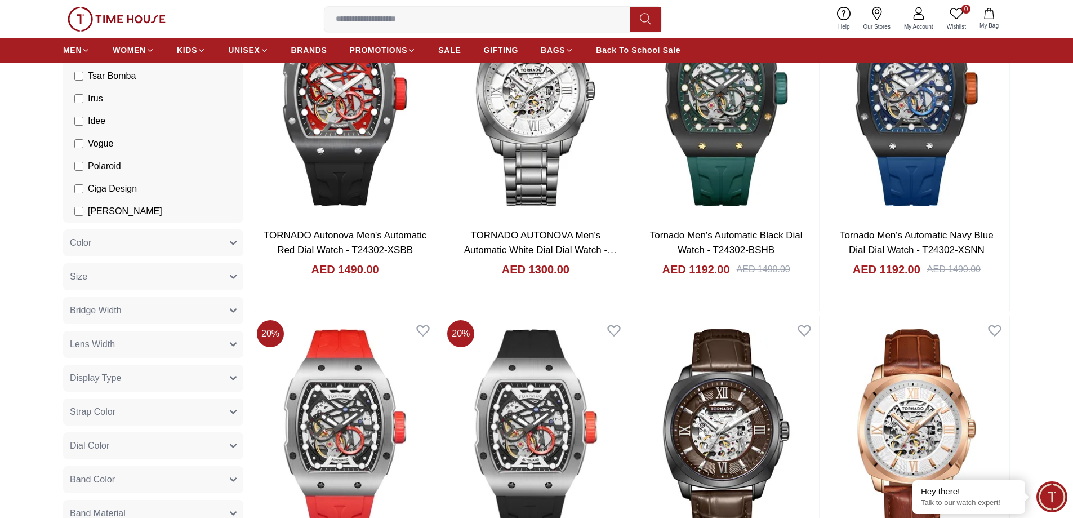
type input "******"
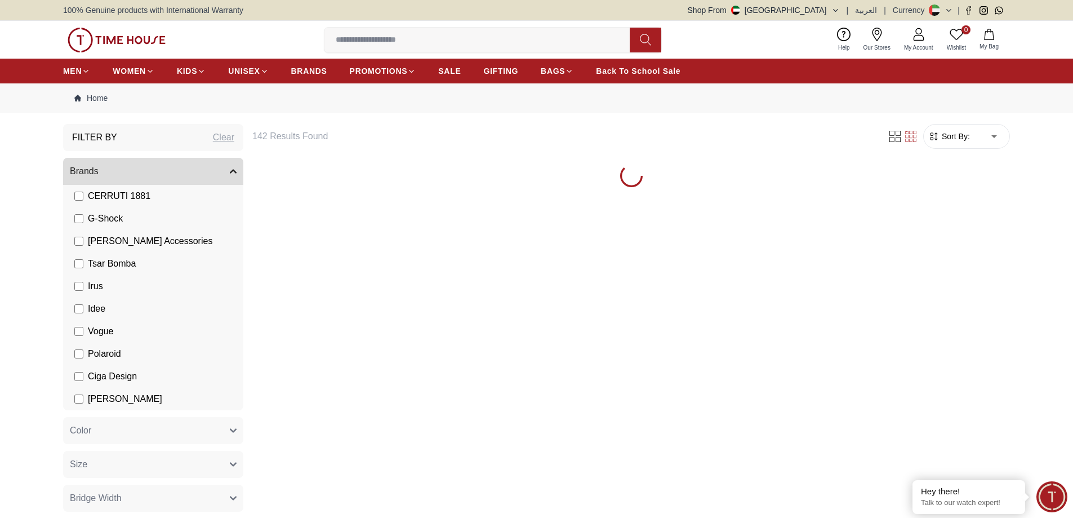
scroll to position [3, 0]
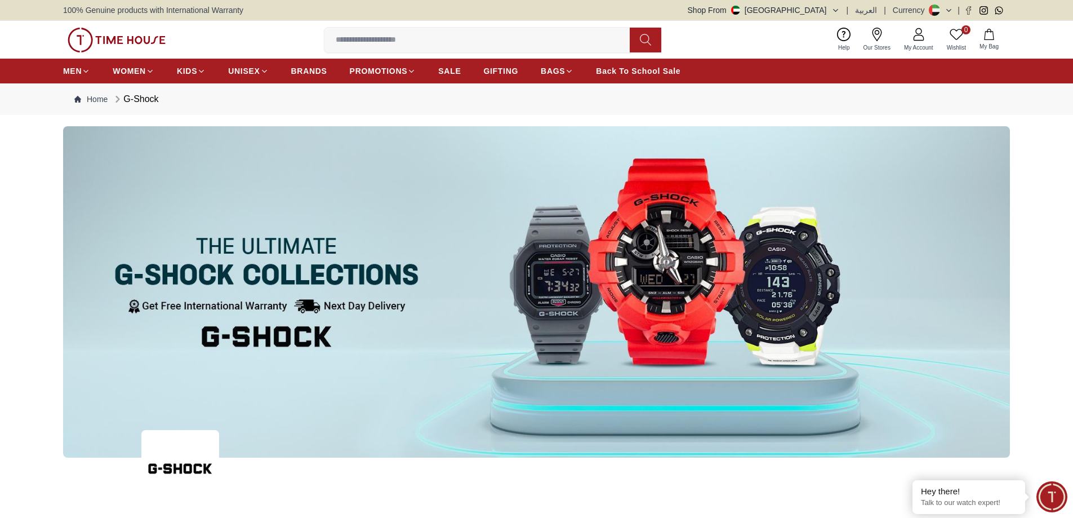
type input "******"
